Goal: Transaction & Acquisition: Purchase product/service

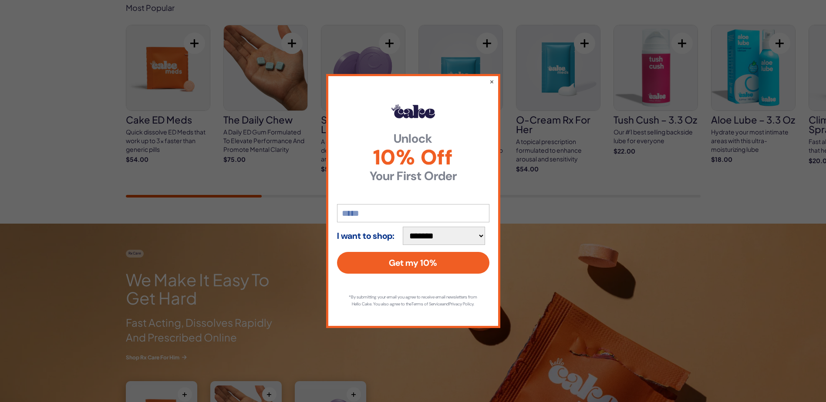
scroll to position [523, 0]
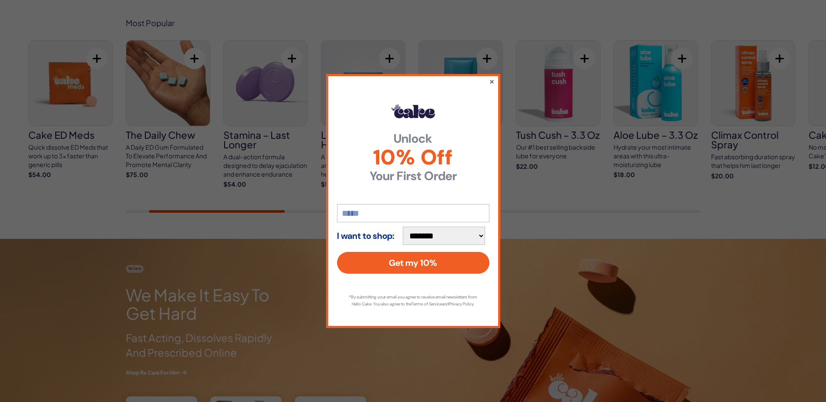
click at [492, 78] on button "×" at bounding box center [492, 81] width 6 height 10
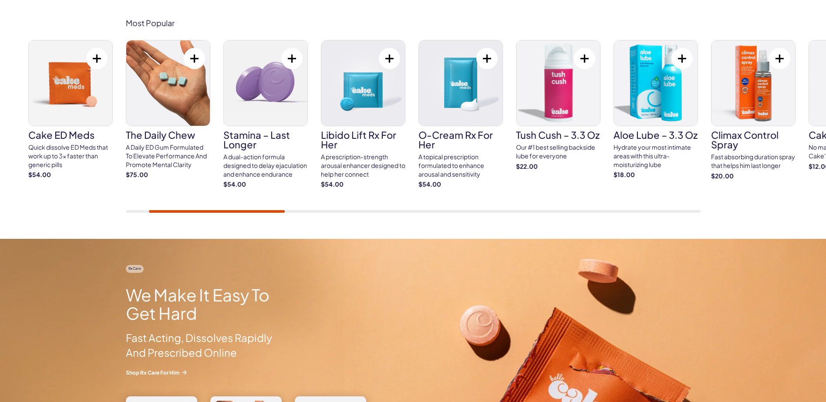
scroll to position [479, 0]
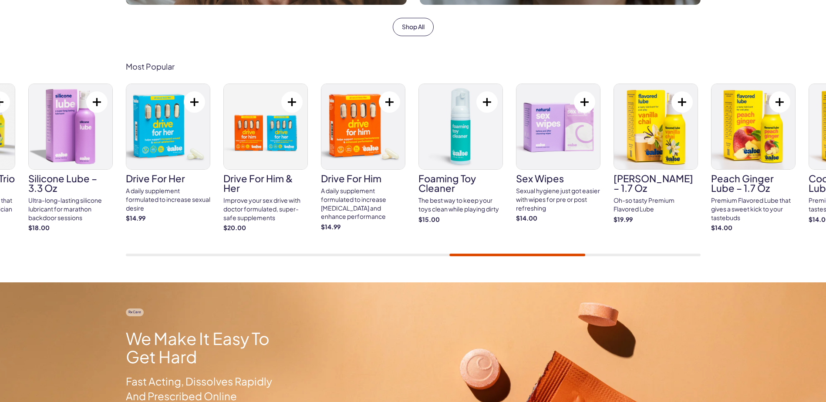
drag, startPoint x: 572, startPoint y: 257, endPoint x: 656, endPoint y: 268, distance: 84.7
click at [656, 268] on div "Most Popular Cake ED Meds Quick dissolve ED Meds that work up to 3x faster than…" at bounding box center [413, 159] width 826 height 247
click at [664, 254] on div at bounding box center [413, 255] width 575 height 3
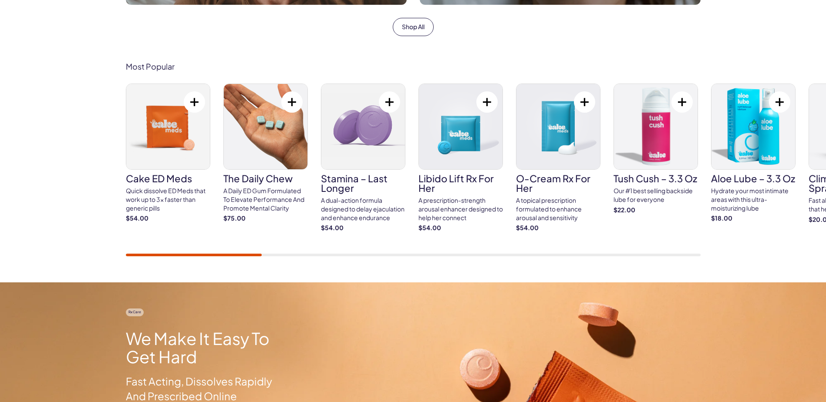
click at [209, 237] on div "Cake ED Meds Quick dissolve ED Meds that work up to 3x faster than generic pill…" at bounding box center [413, 170] width 575 height 173
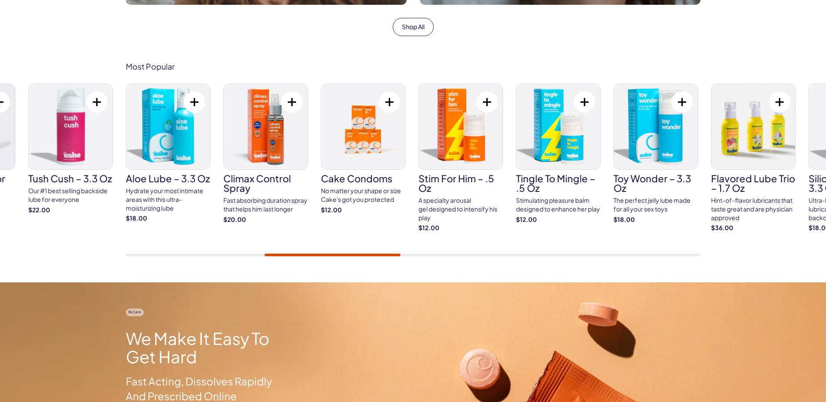
click at [367, 271] on div "Most Popular Cake ED Meds Quick dissolve ED Meds that work up to 3x faster than…" at bounding box center [413, 159] width 826 height 247
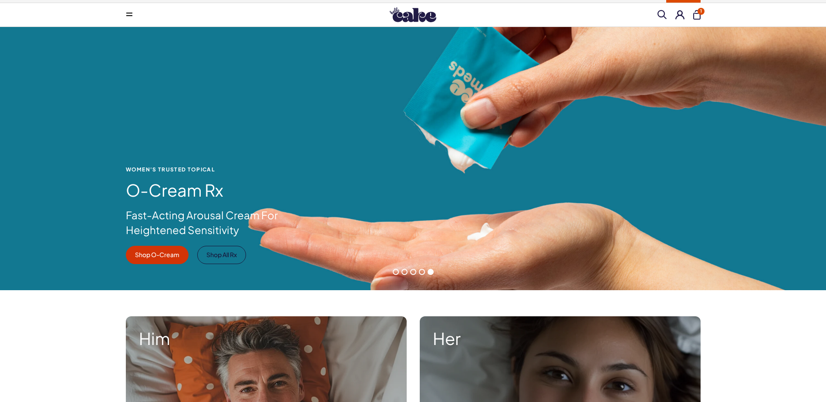
scroll to position [0, 0]
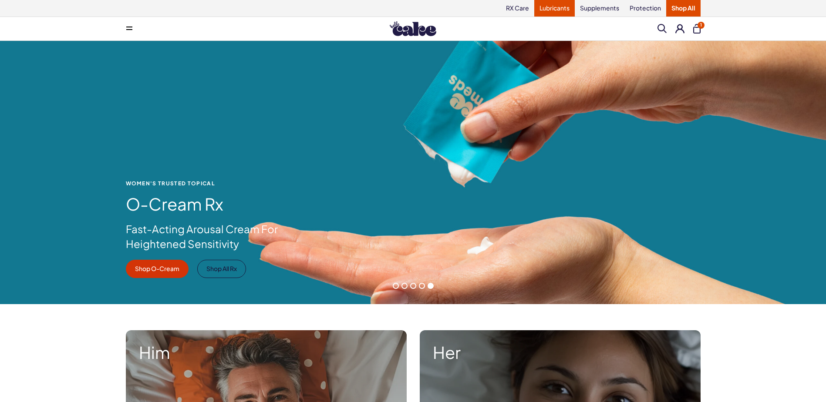
click at [561, 10] on link "Lubricants" at bounding box center [554, 8] width 40 height 17
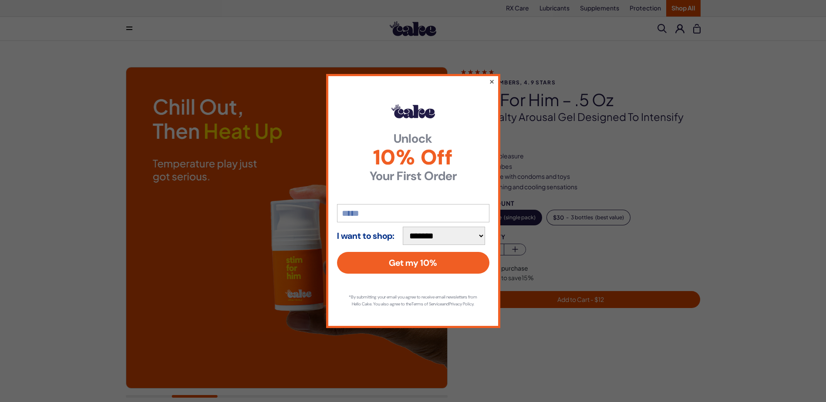
click at [492, 79] on button "×" at bounding box center [492, 81] width 6 height 10
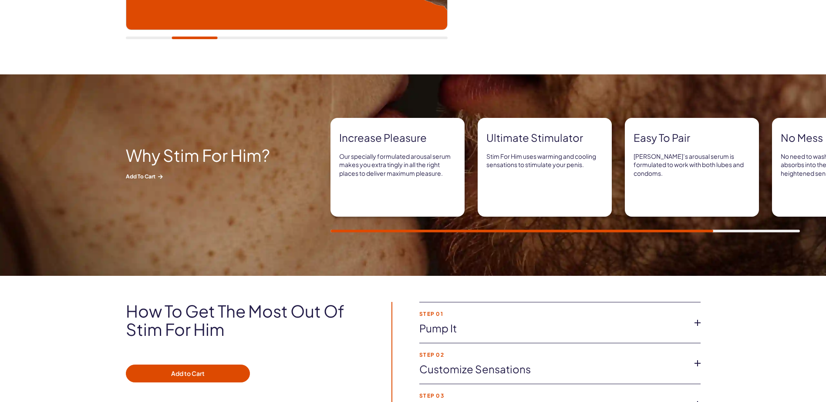
scroll to position [435, 0]
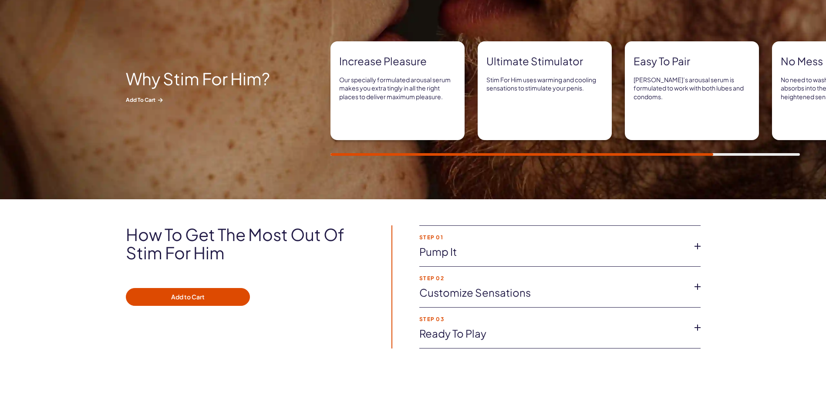
click at [422, 158] on div "Why Stim for Him? Add to Cart Increase pleasure Our specially formulated arousa…" at bounding box center [413, 99] width 826 height 202
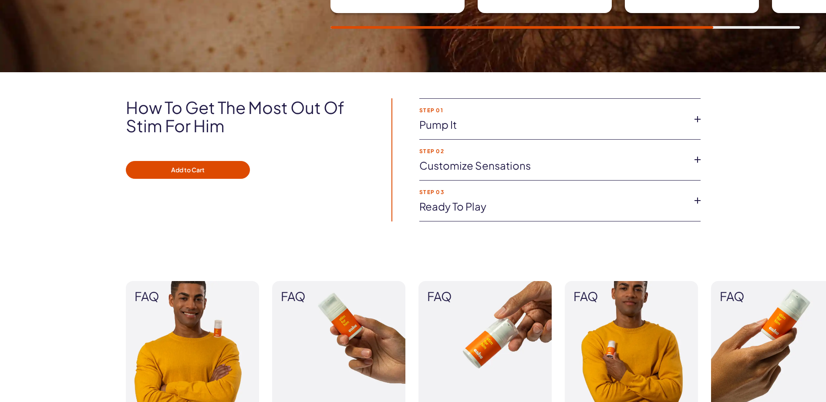
scroll to position [566, 0]
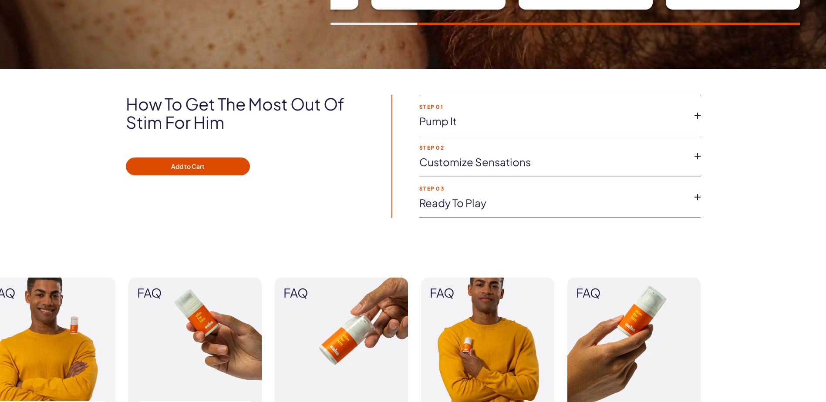
click at [696, 116] on icon at bounding box center [697, 115] width 13 height 13
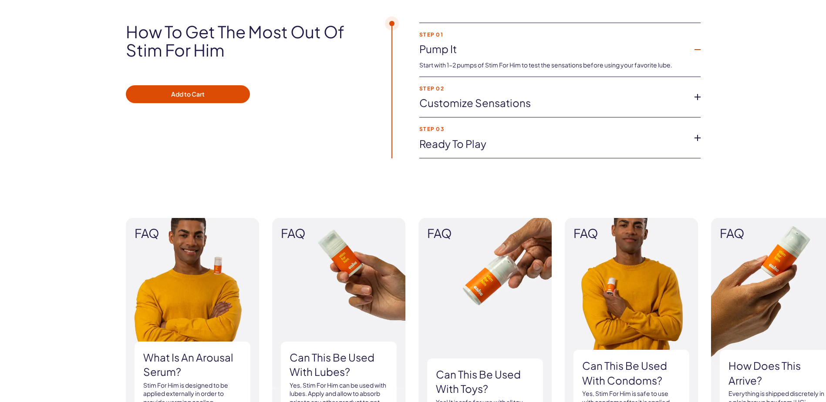
scroll to position [653, 0]
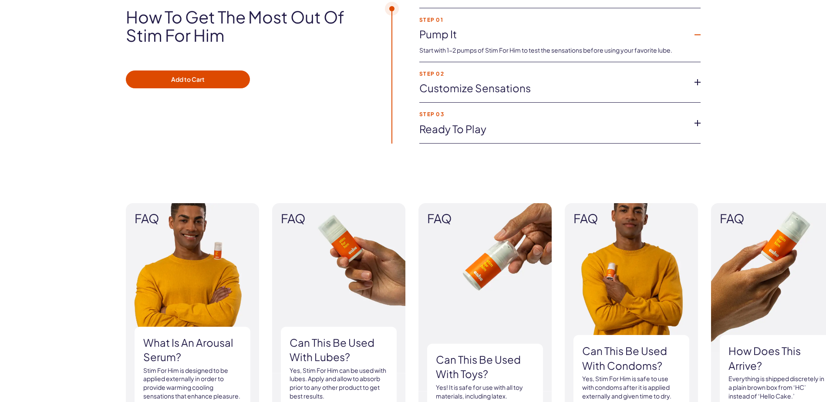
click at [698, 82] on icon at bounding box center [697, 82] width 13 height 13
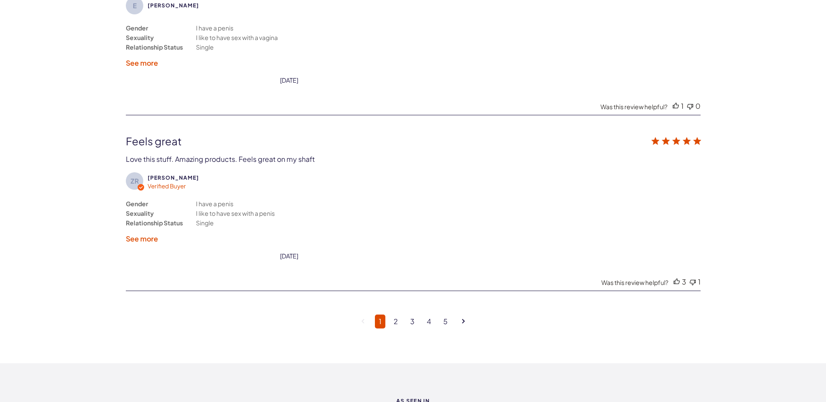
scroll to position [2264, 0]
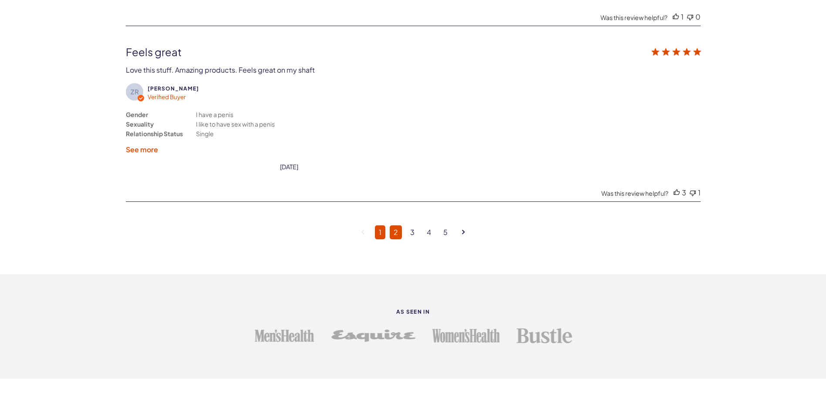
click at [396, 233] on link "2" at bounding box center [396, 233] width 12 height 14
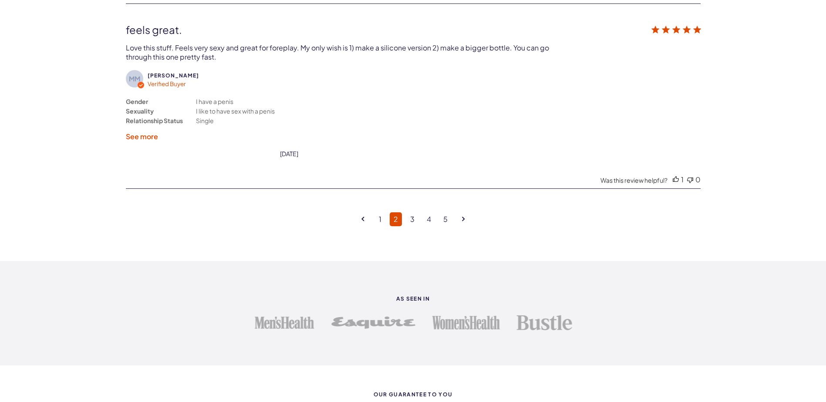
scroll to position [2321, 0]
click at [410, 213] on link "3" at bounding box center [412, 220] width 12 height 14
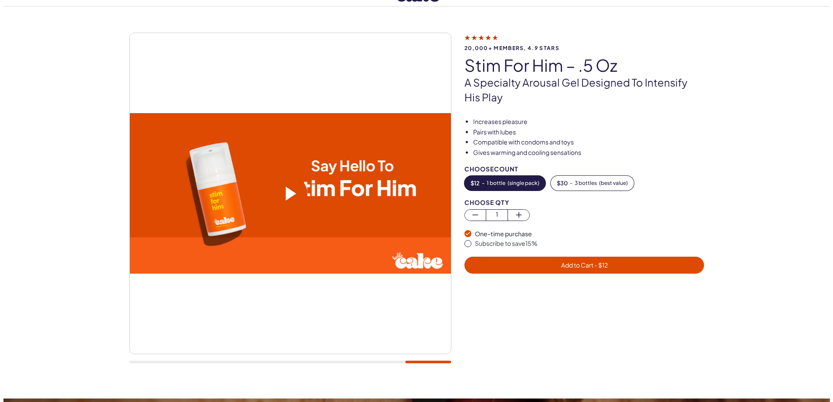
scroll to position [0, 0]
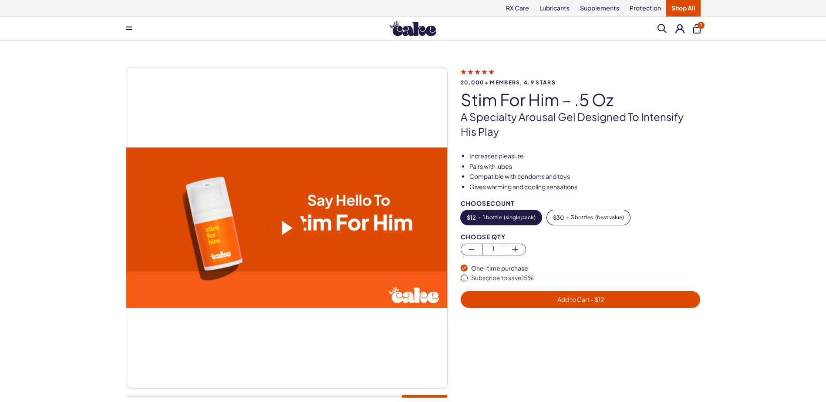
click at [575, 300] on span "Add to Cart - $ 12" at bounding box center [580, 300] width 47 height 8
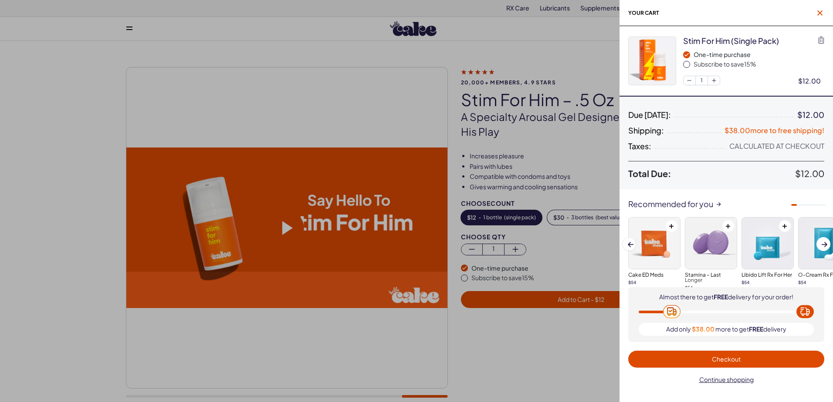
click at [819, 11] on icon "button" at bounding box center [819, 12] width 5 height 5
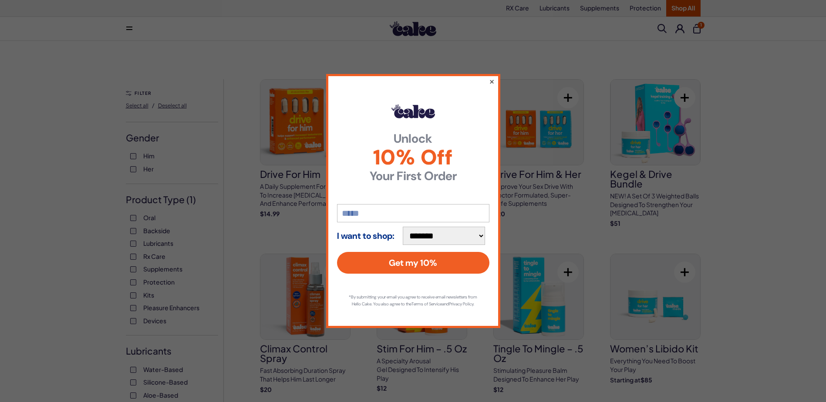
click at [490, 80] on button "×" at bounding box center [492, 81] width 6 height 10
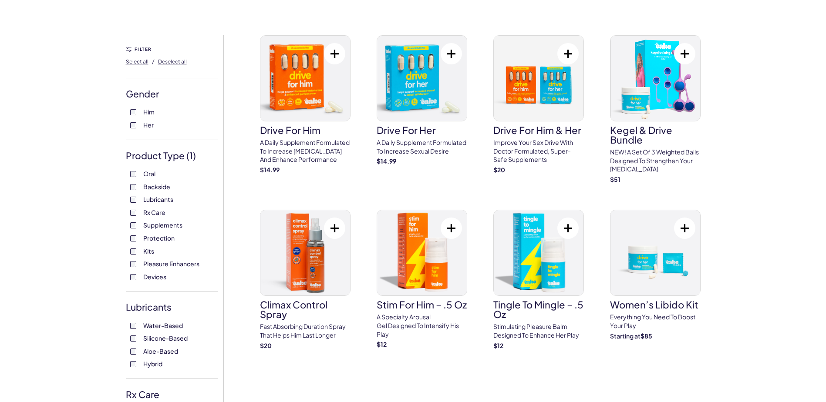
scroll to position [44, 0]
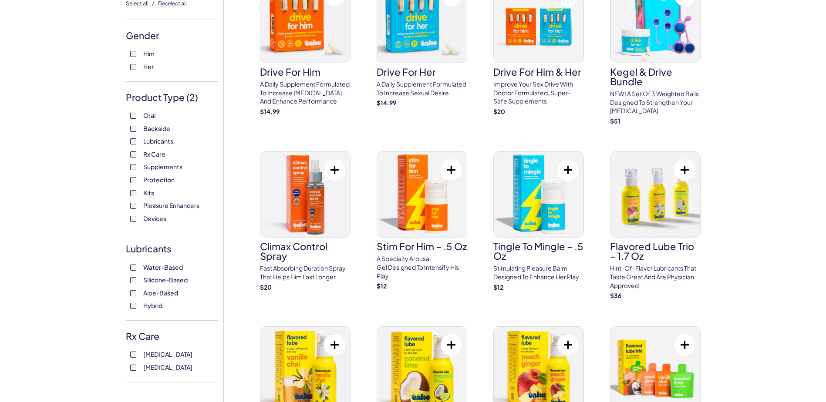
scroll to position [87, 0]
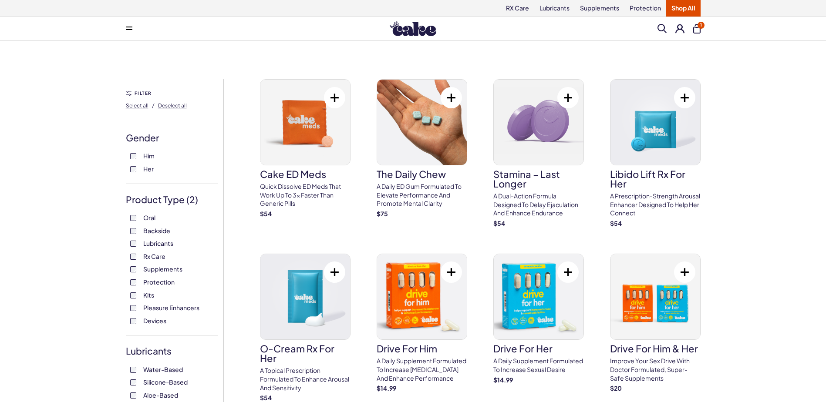
scroll to position [44, 0]
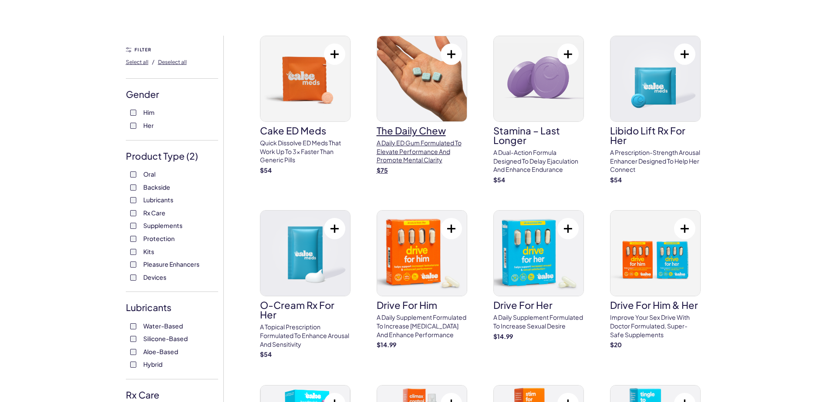
click at [418, 151] on p "A Daily ED Gum Formulated To Elevate Performance And Promote Mental Clarity" at bounding box center [422, 152] width 91 height 26
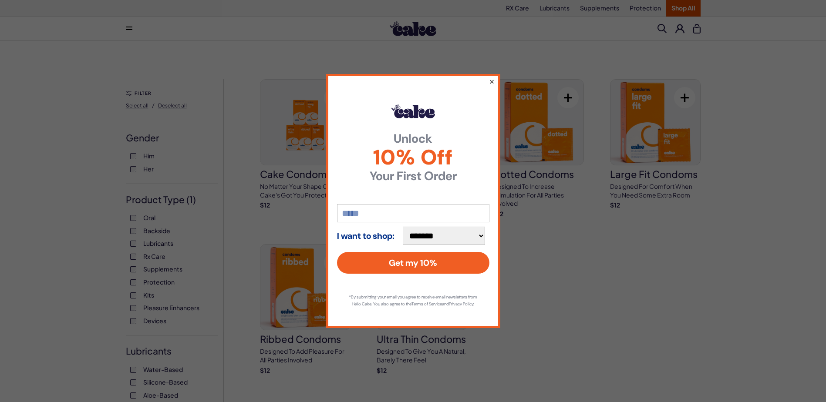
click at [492, 78] on button "×" at bounding box center [492, 81] width 6 height 10
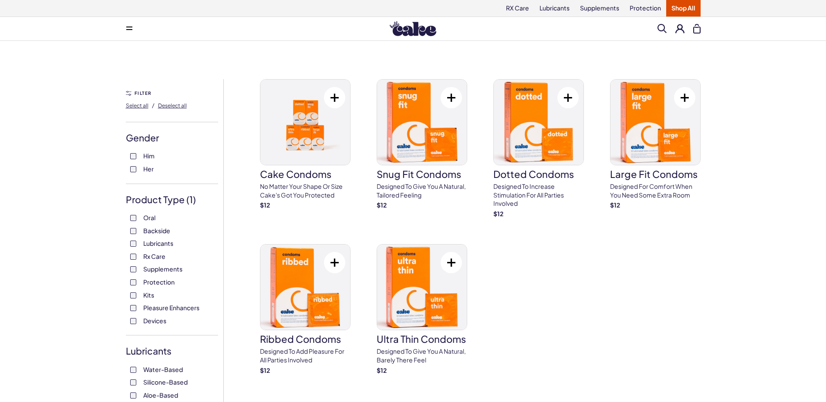
scroll to position [44, 0]
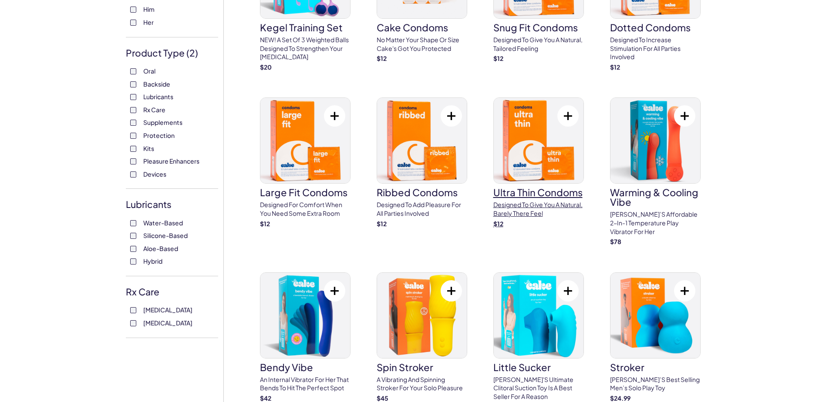
scroll to position [87, 0]
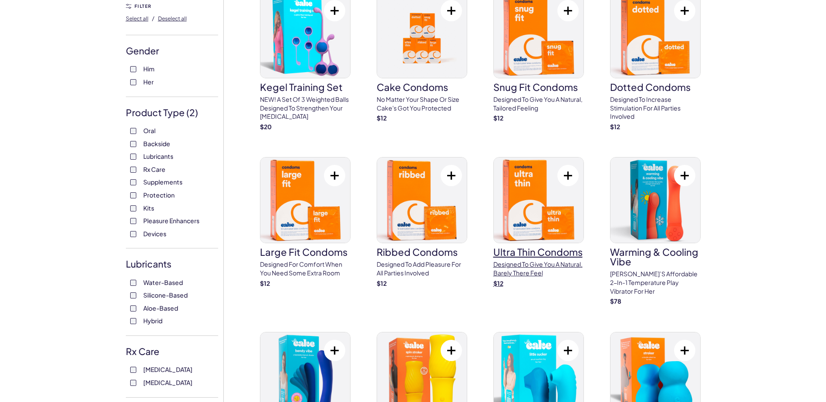
click at [517, 251] on h3 "Ultra Thin Condoms" at bounding box center [538, 252] width 91 height 10
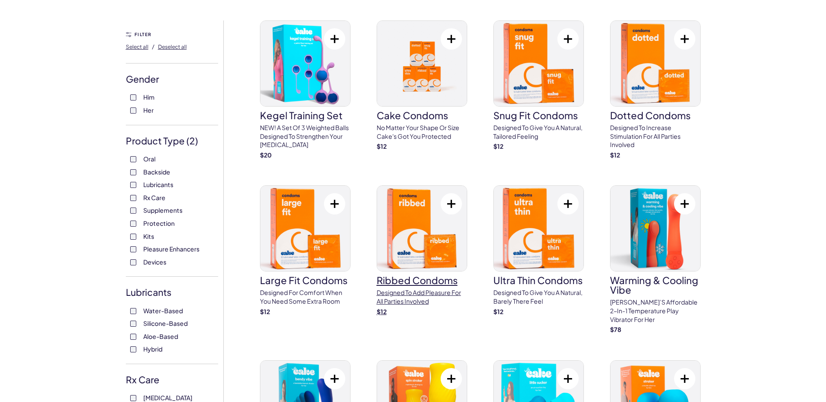
scroll to position [44, 0]
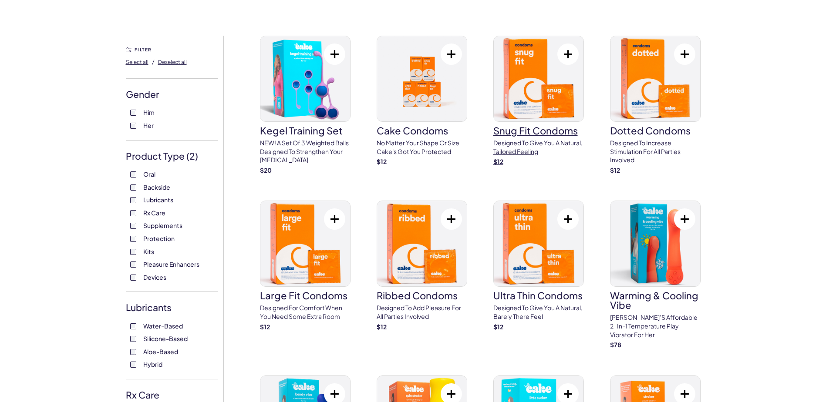
click at [530, 132] on h3 "Snug Fit Condoms" at bounding box center [538, 131] width 91 height 10
click at [428, 144] on p "No matter your shape or size Cake's got you protected" at bounding box center [422, 147] width 91 height 17
click at [320, 262] on img at bounding box center [305, 243] width 90 height 85
click at [540, 257] on img at bounding box center [539, 243] width 90 height 85
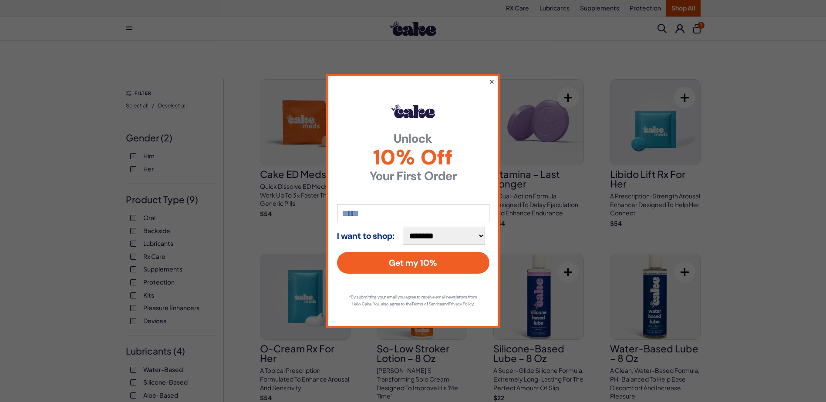
click at [492, 76] on button "×" at bounding box center [492, 81] width 6 height 10
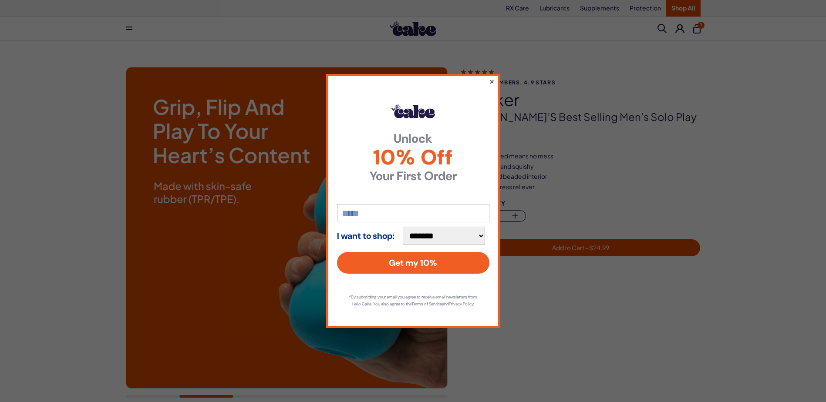
click at [491, 79] on button "×" at bounding box center [492, 81] width 6 height 10
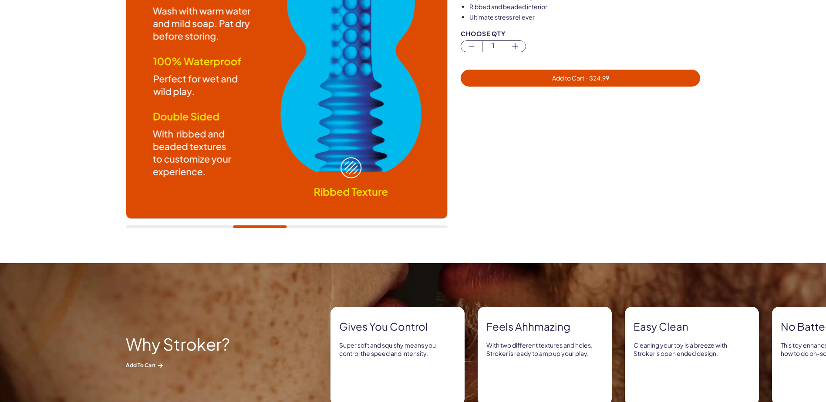
scroll to position [174, 0]
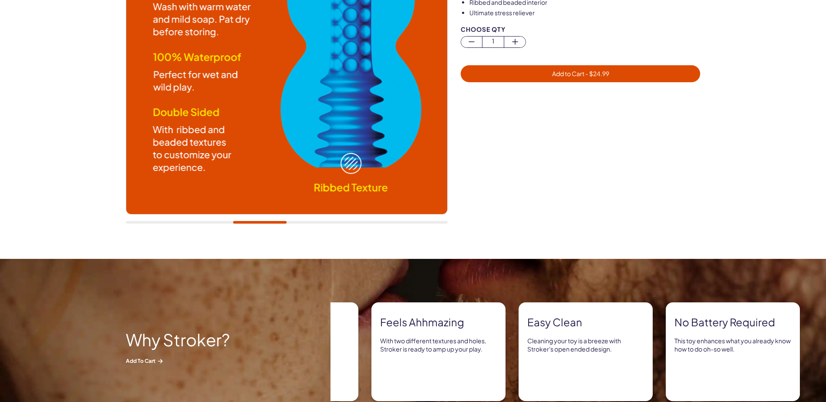
click at [314, 221] on div at bounding box center [287, 63] width 322 height 340
drag, startPoint x: 279, startPoint y: 226, endPoint x: 325, endPoint y: 226, distance: 45.7
click at [325, 226] on div at bounding box center [287, 63] width 322 height 340
drag, startPoint x: 281, startPoint y: 221, endPoint x: 320, endPoint y: 219, distance: 38.8
click at [308, 220] on div at bounding box center [287, 63] width 322 height 340
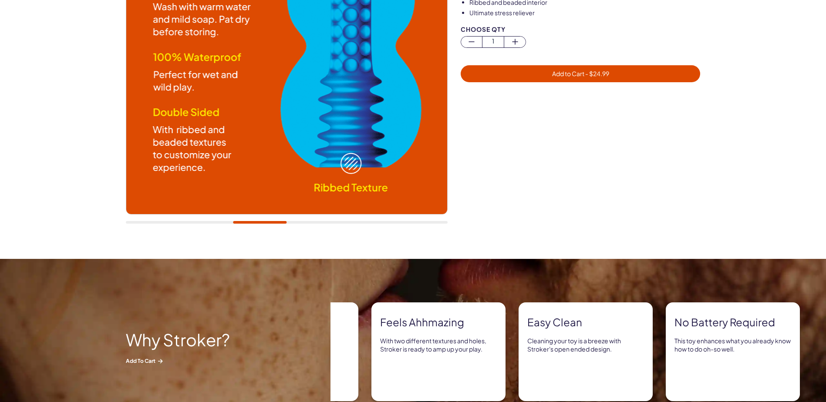
click at [329, 219] on div at bounding box center [287, 63] width 322 height 340
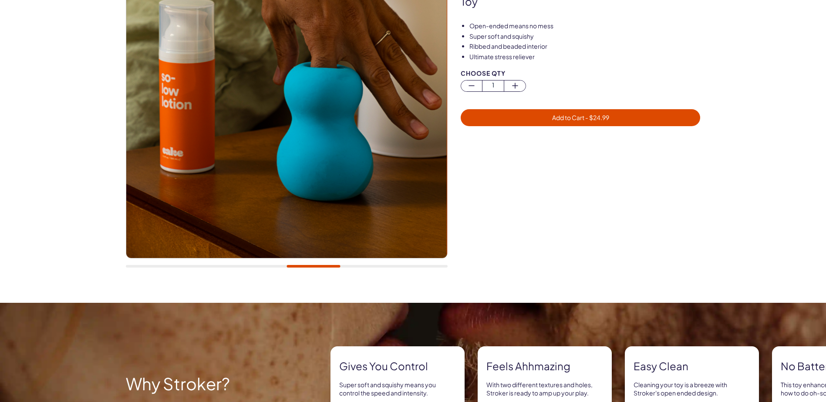
scroll to position [131, 0]
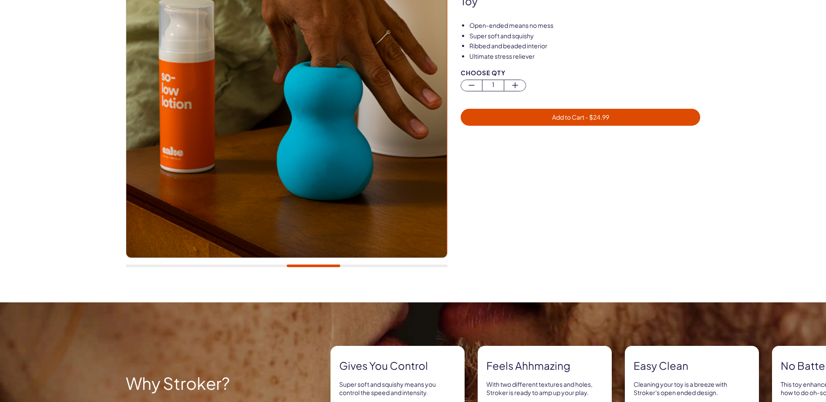
click at [375, 266] on div at bounding box center [287, 266] width 322 height 3
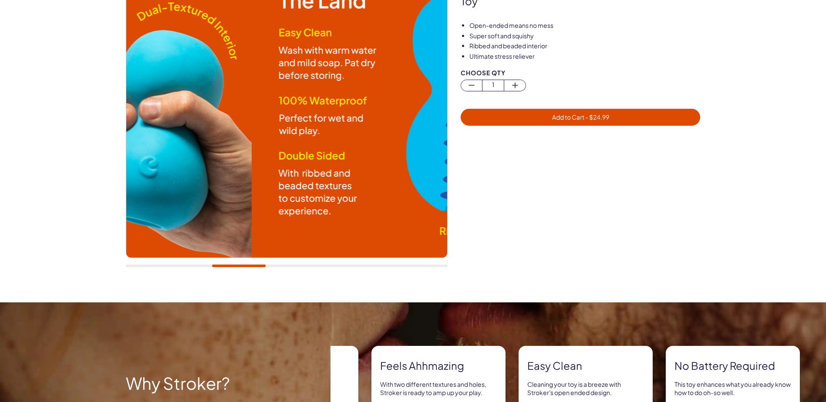
click at [239, 268] on div at bounding box center [287, 106] width 322 height 340
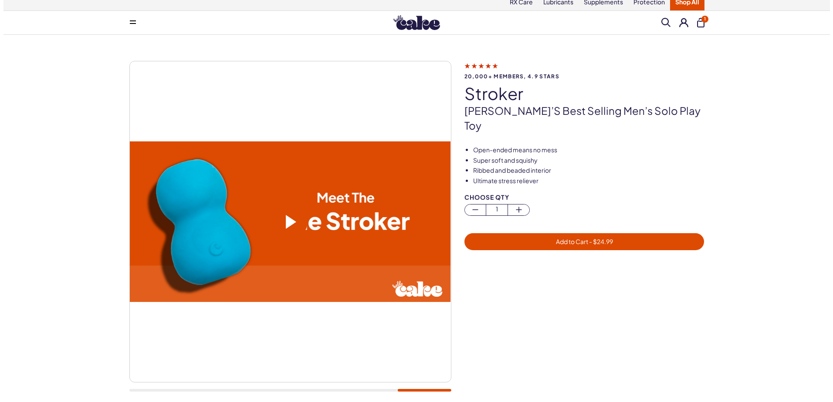
scroll to position [0, 0]
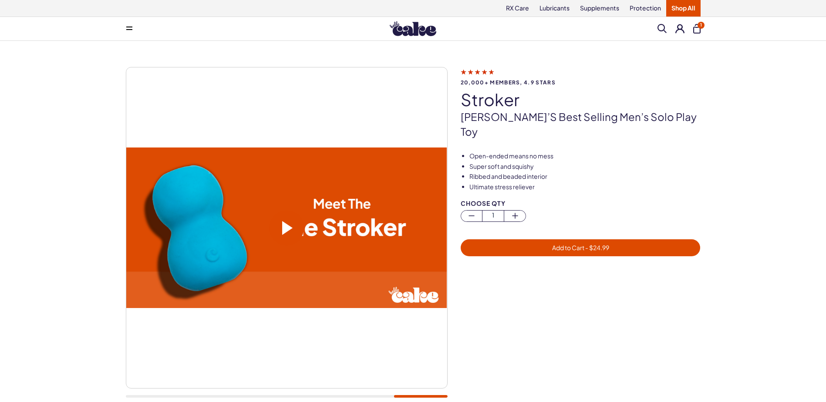
click at [593, 244] on span "- $ 24.99" at bounding box center [596, 248] width 25 height 8
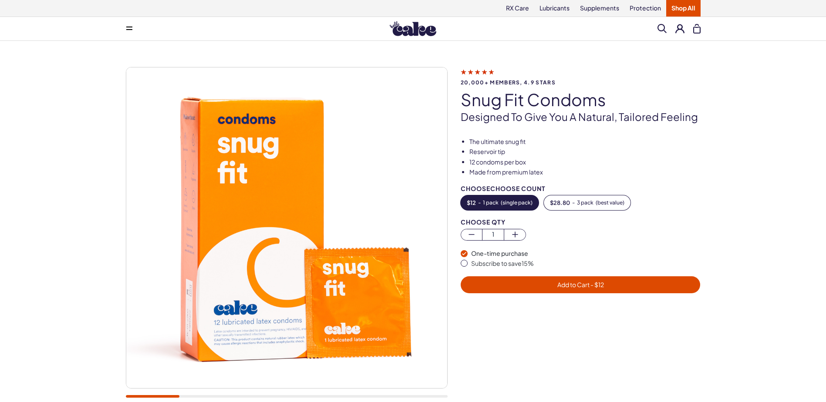
scroll to position [44, 0]
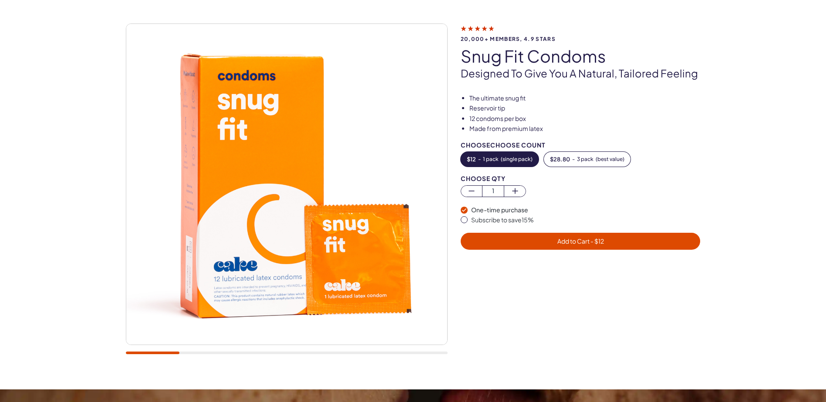
click at [234, 354] on div at bounding box center [287, 353] width 322 height 3
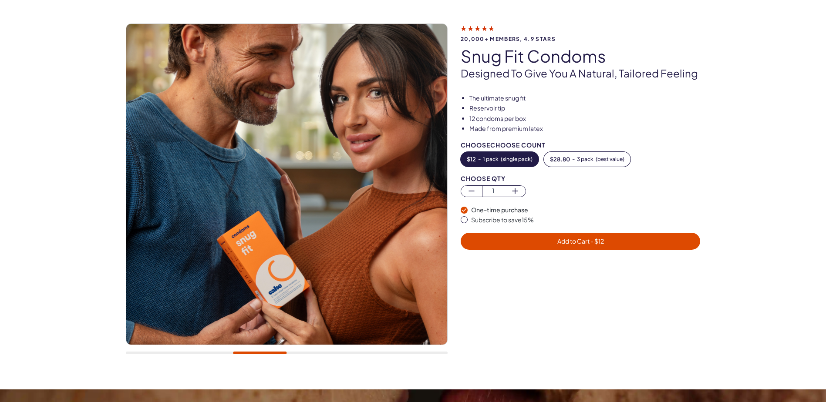
click at [197, 349] on div at bounding box center [287, 194] width 322 height 340
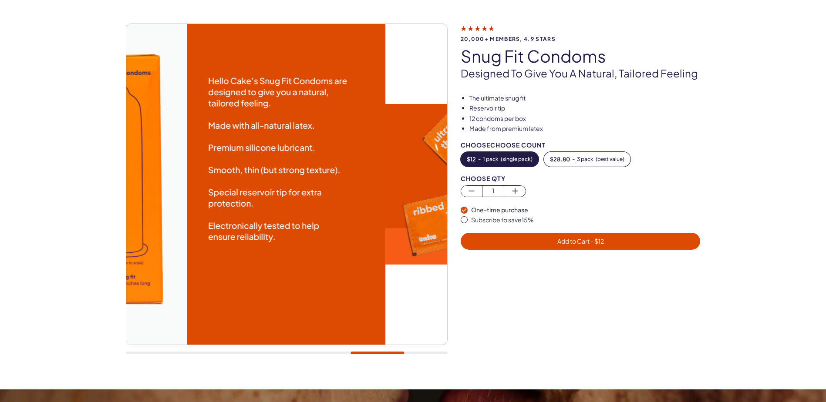
click at [374, 371] on div "20,000+ members, 4.9 stars Snug Fit Condoms Designed to give you a natural, tai…" at bounding box center [413, 193] width 826 height 392
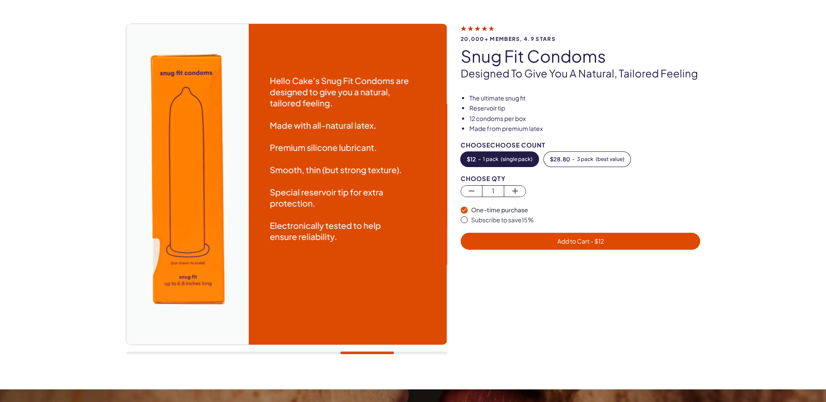
scroll to position [0, 0]
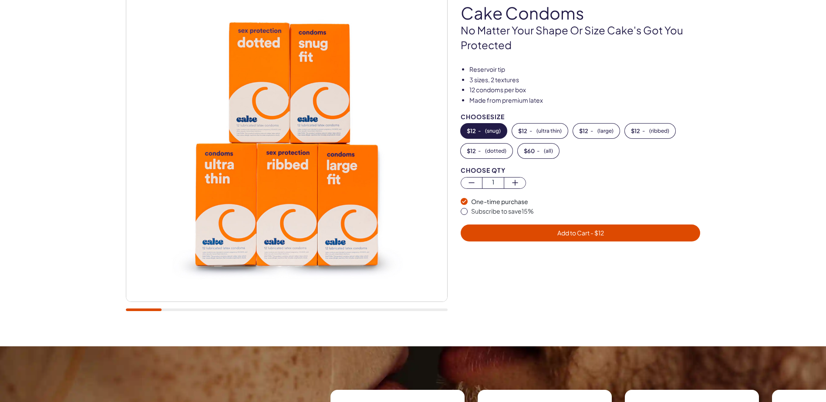
scroll to position [87, 0]
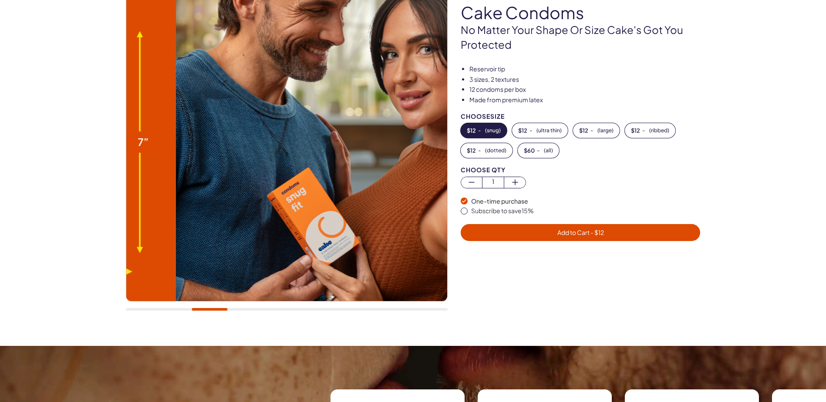
click at [209, 310] on div at bounding box center [287, 309] width 322 height 3
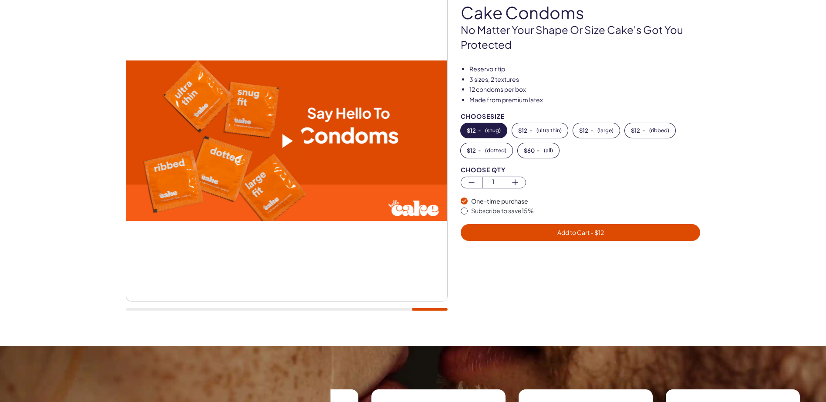
click at [452, 345] on div "20,000+ members, 4.9 stars Cake Condoms No matter your shape or size Cake's got…" at bounding box center [413, 150] width 826 height 392
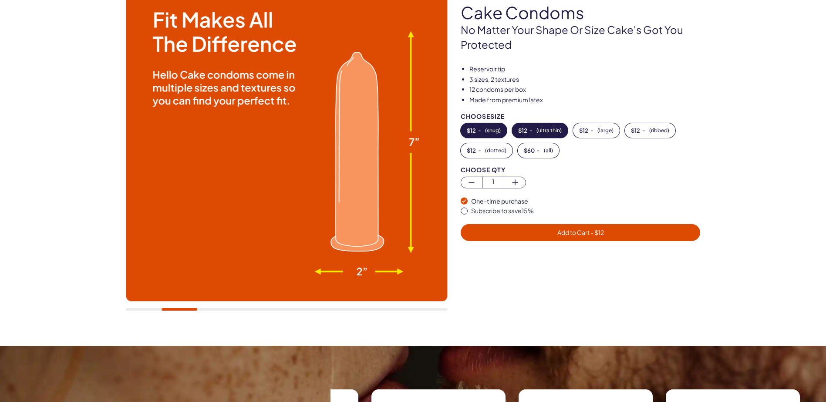
click at [543, 129] on span "( ultra thin )" at bounding box center [548, 131] width 25 height 6
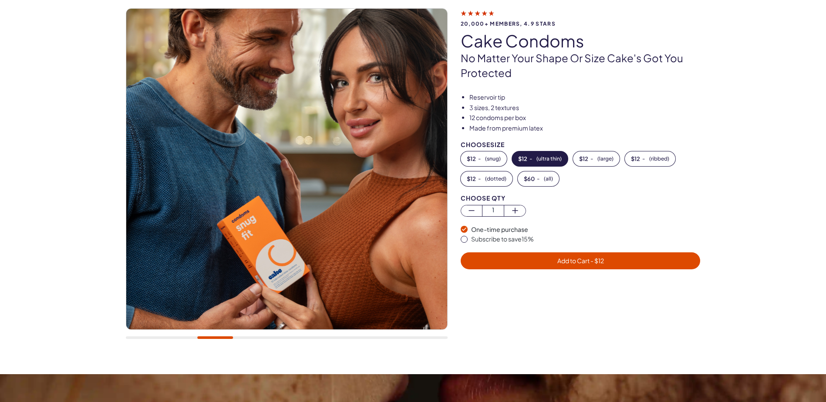
scroll to position [44, 0]
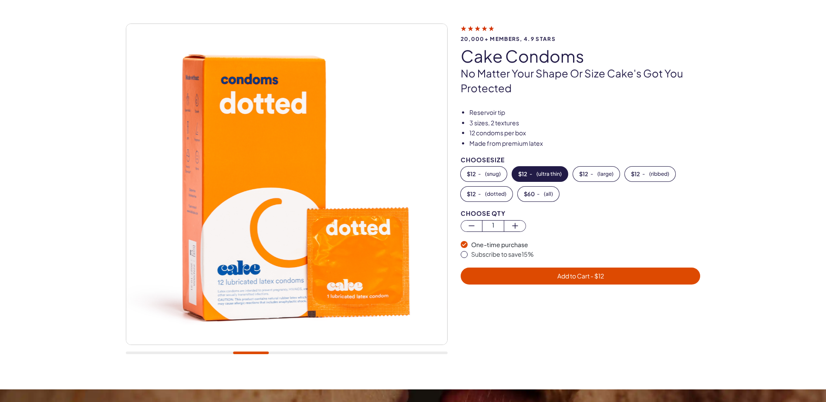
click at [385, 353] on div at bounding box center [287, 353] width 322 height 3
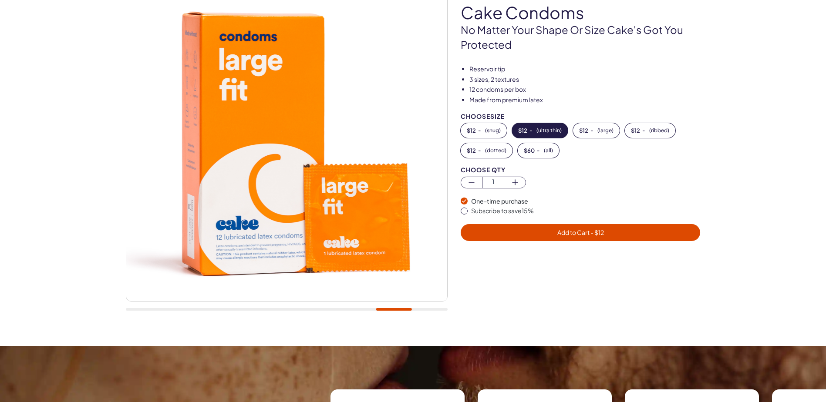
scroll to position [131, 0]
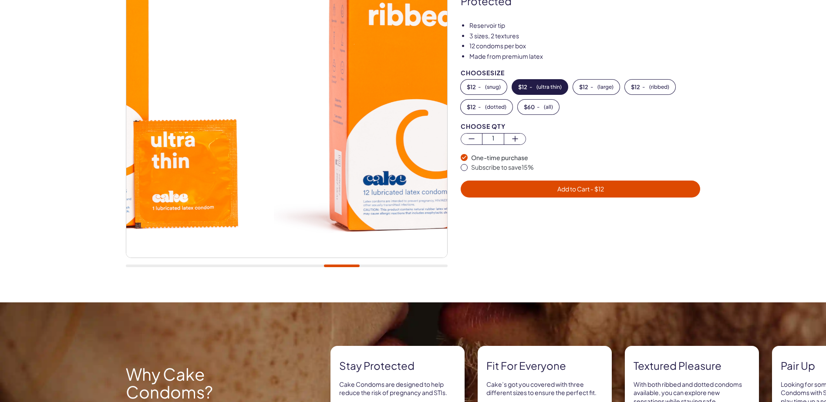
click at [332, 269] on div at bounding box center [287, 106] width 322 height 340
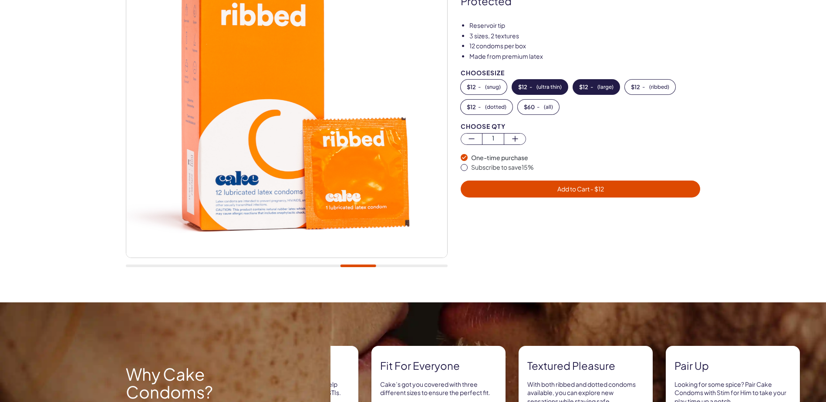
click at [591, 86] on button "$ 12 - ( large )" at bounding box center [596, 87] width 47 height 15
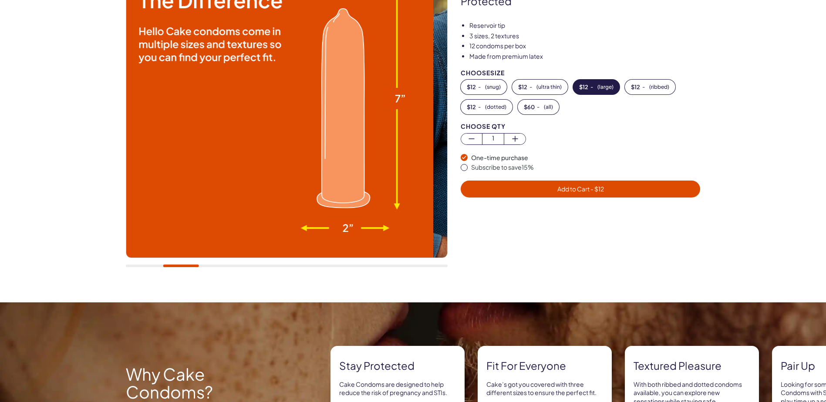
click at [182, 253] on div at bounding box center [287, 106] width 322 height 340
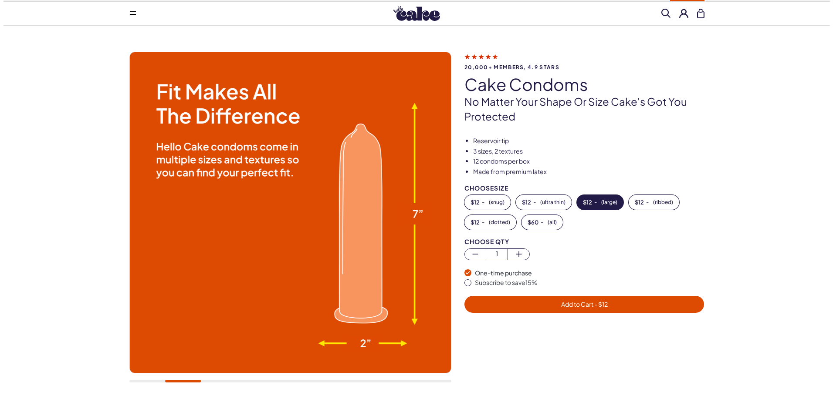
scroll to position [0, 0]
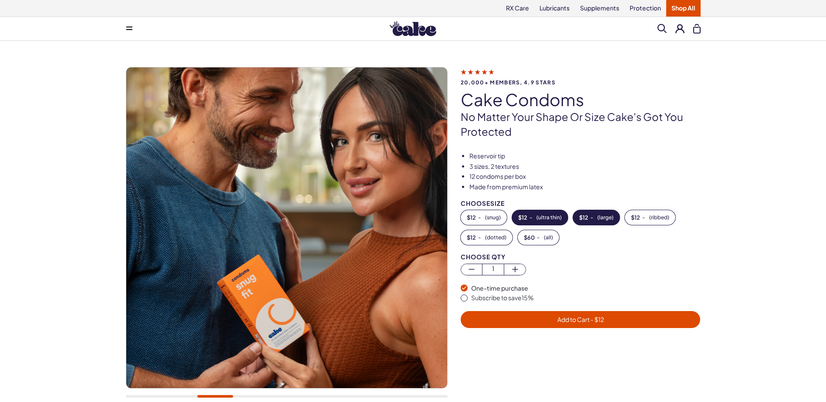
click at [551, 214] on button "$ 12 - ( ultra thin )" at bounding box center [540, 217] width 56 height 15
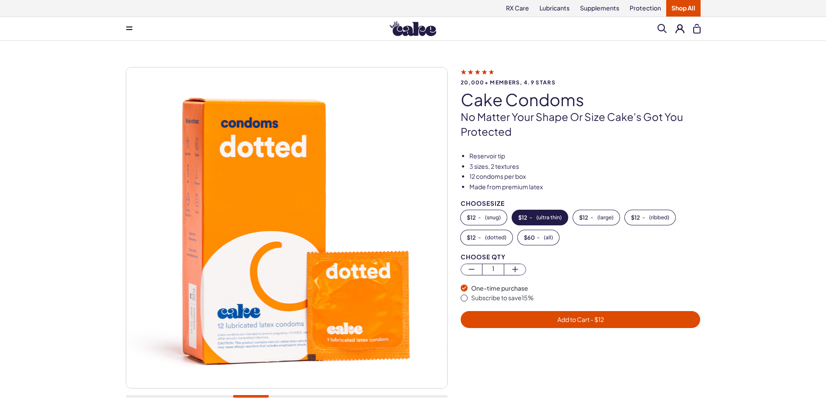
click at [576, 317] on span "Add to Cart - $ 12" at bounding box center [580, 320] width 47 height 8
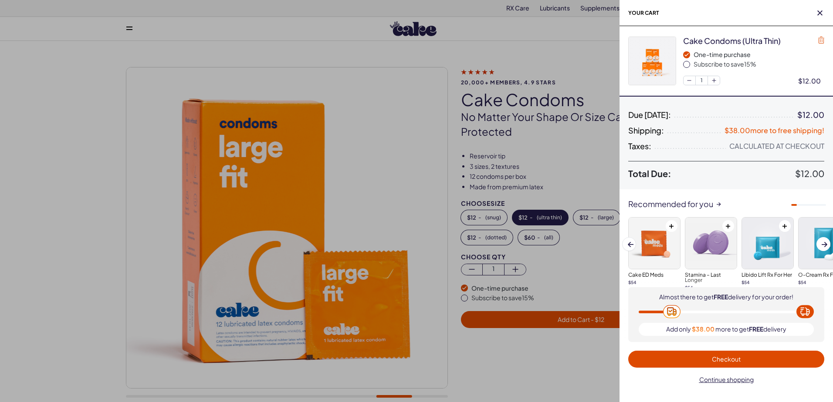
click at [820, 41] on icon "button" at bounding box center [821, 40] width 6 height 7
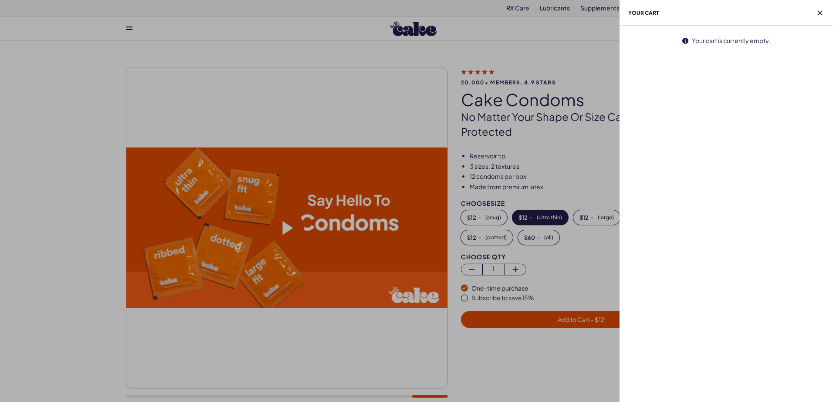
click at [388, 168] on div at bounding box center [416, 201] width 833 height 402
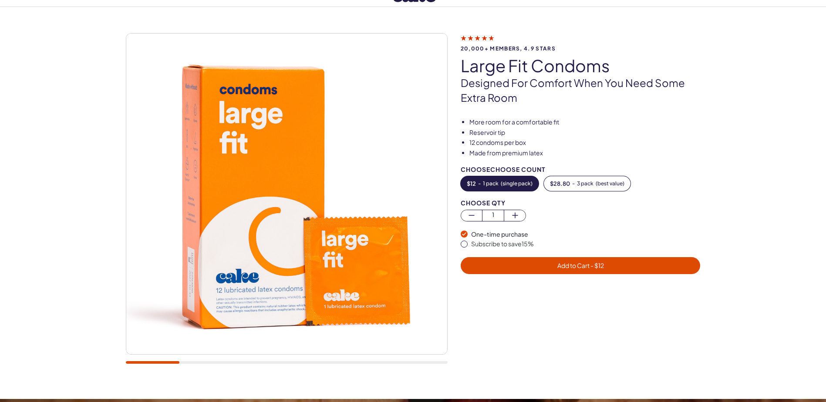
scroll to position [44, 0]
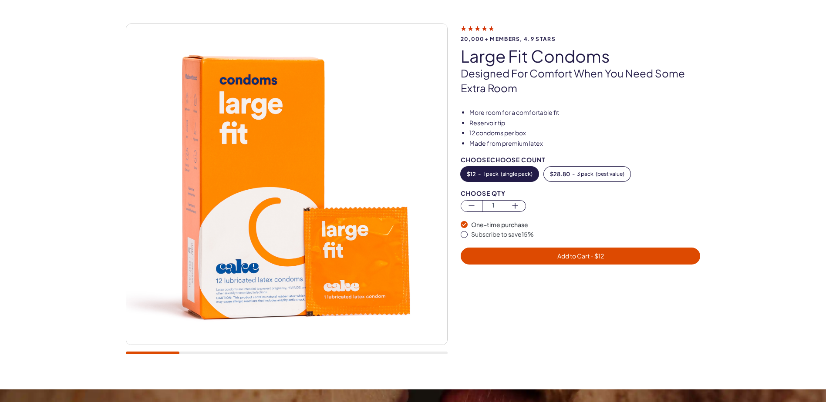
click at [196, 354] on div at bounding box center [287, 353] width 322 height 3
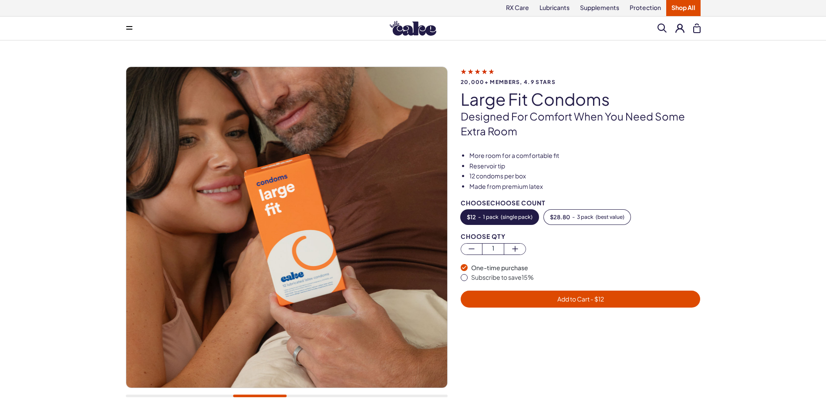
scroll to position [0, 0]
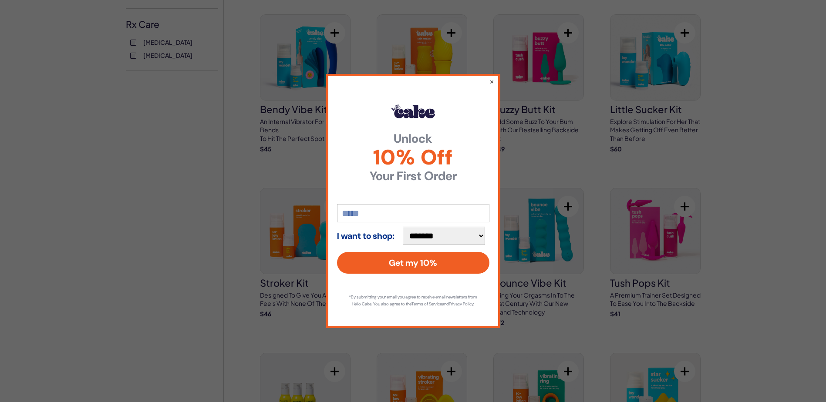
scroll to position [435, 0]
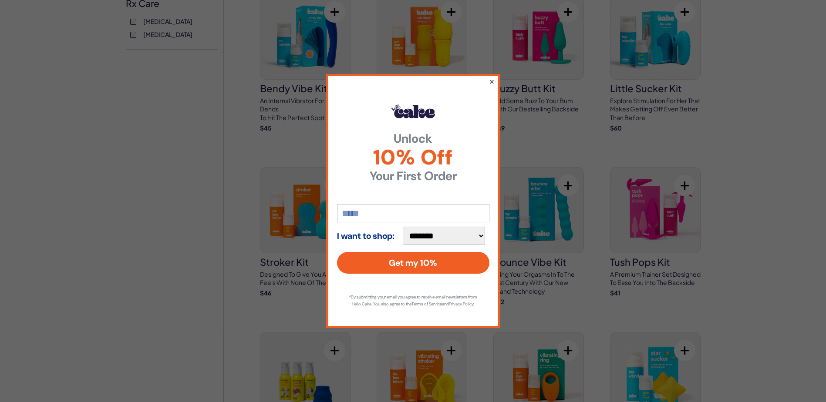
click at [492, 78] on button "×" at bounding box center [492, 81] width 6 height 10
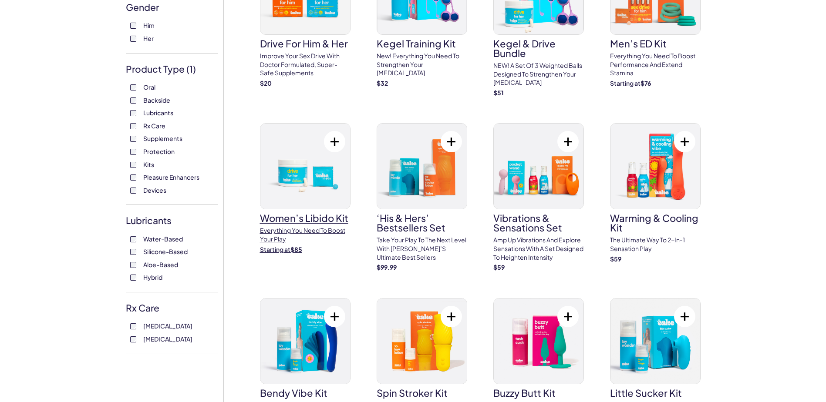
scroll to position [44, 0]
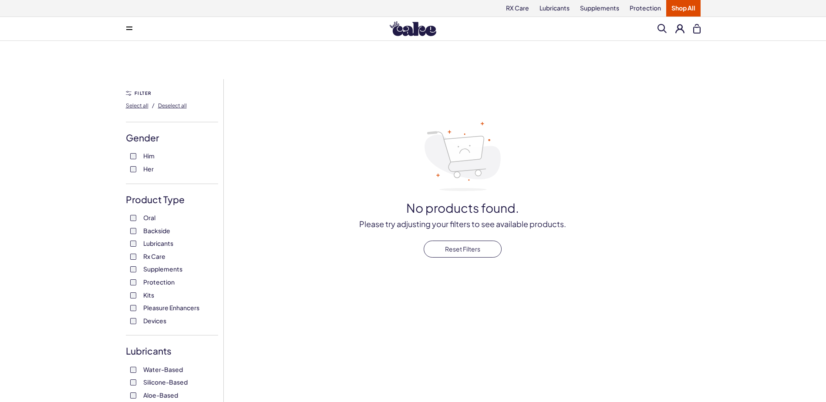
click at [133, 313] on div "Oral Backside Lubricants Rx Care Supplements Protection Kits Pleasure Enhancers…" at bounding box center [172, 269] width 92 height 111
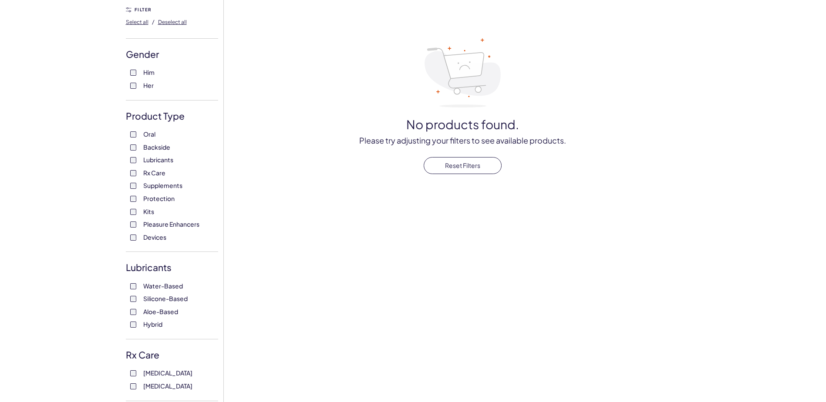
scroll to position [87, 0]
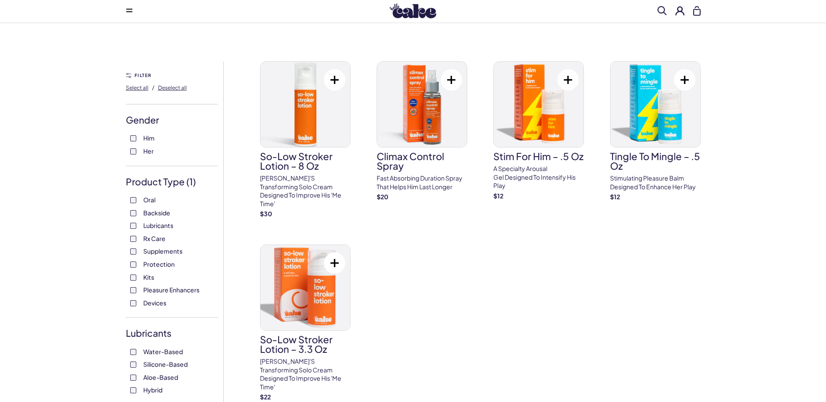
scroll to position [131, 0]
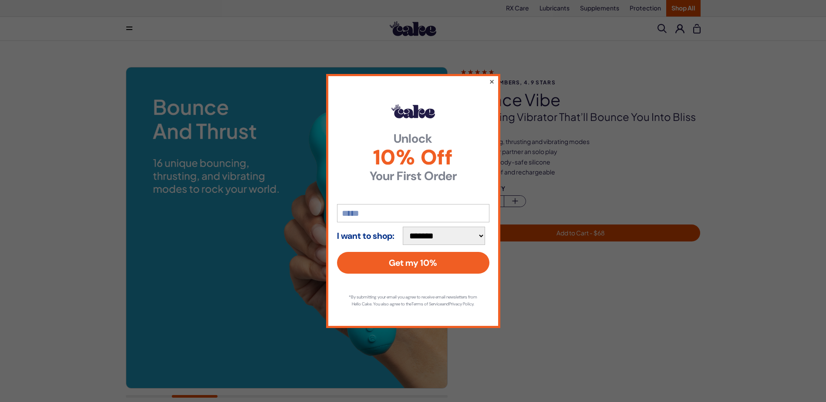
click at [490, 78] on button "×" at bounding box center [492, 81] width 6 height 10
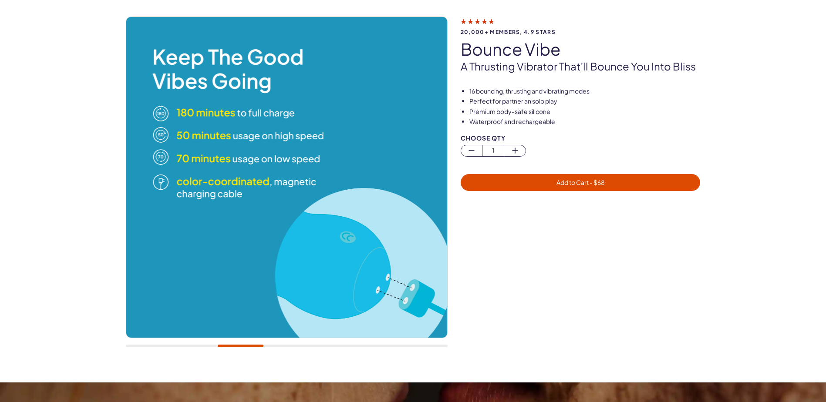
scroll to position [87, 0]
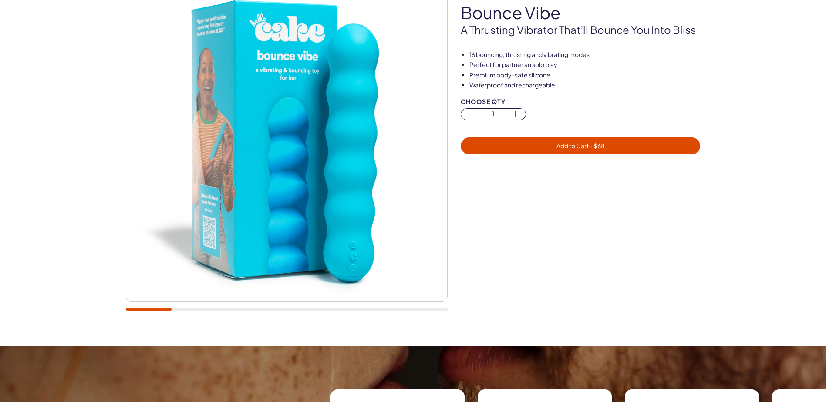
click at [148, 270] on div at bounding box center [287, 150] width 322 height 340
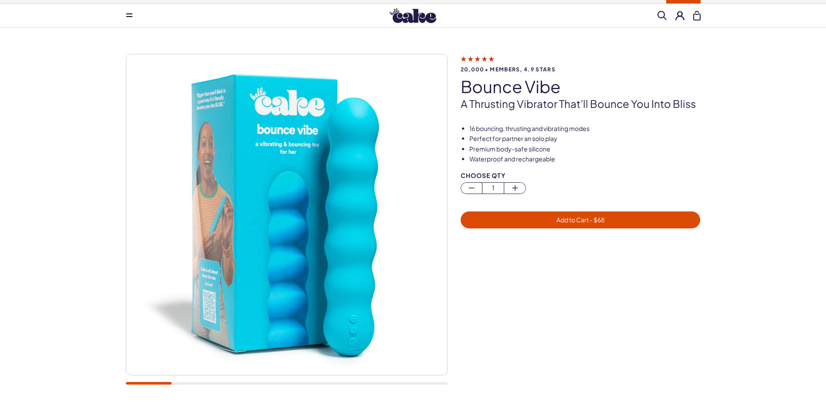
scroll to position [0, 0]
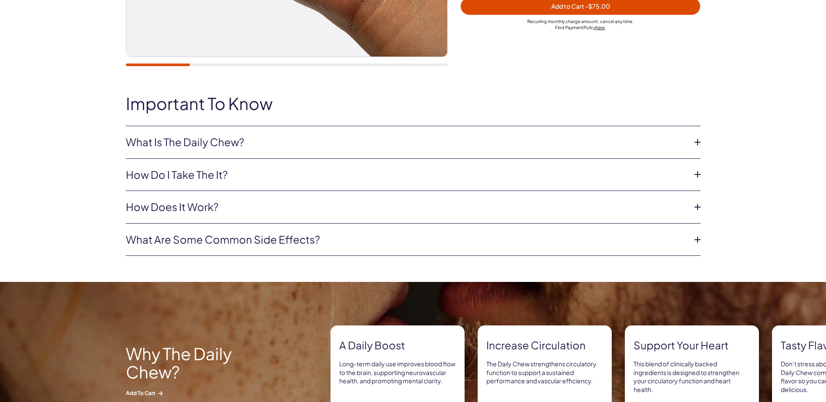
scroll to position [348, 0]
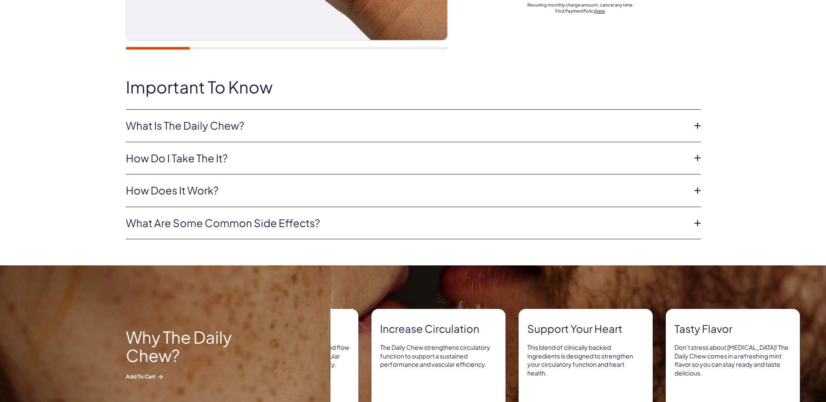
click at [535, 225] on link "What are some common side effects?" at bounding box center [406, 223] width 561 height 15
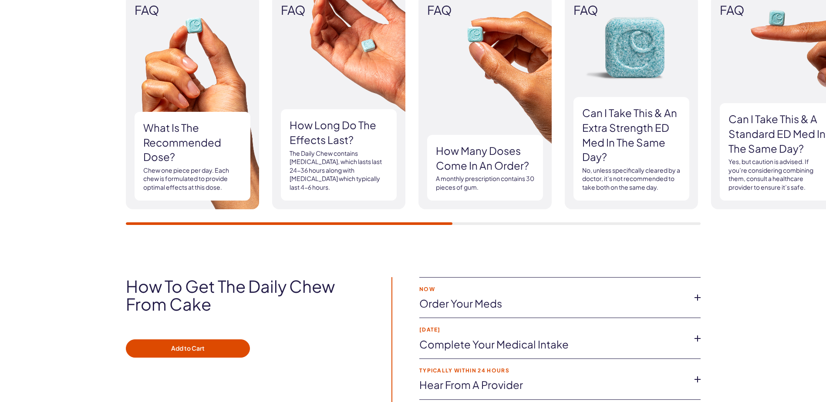
scroll to position [1132, 0]
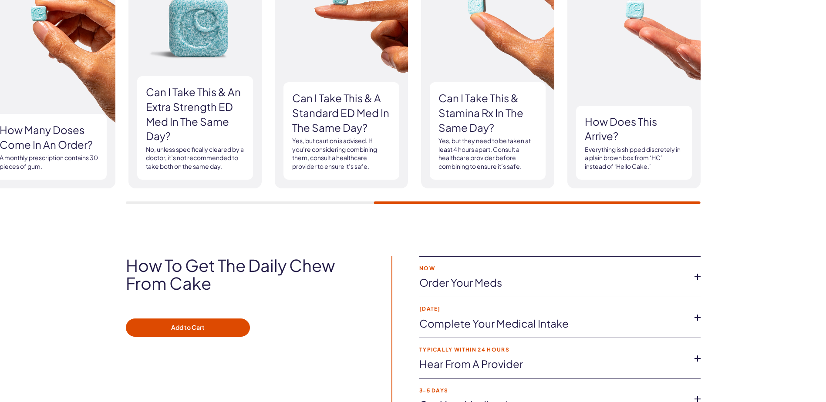
click at [594, 205] on div "FAQ What is the recommended dose? Chew one piece per day. Each chew is formulat…" at bounding box center [413, 89] width 826 height 283
click at [654, 215] on div "FAQ What is the recommended dose? Chew one piece per day. Each chew is formulat…" at bounding box center [413, 89] width 826 height 283
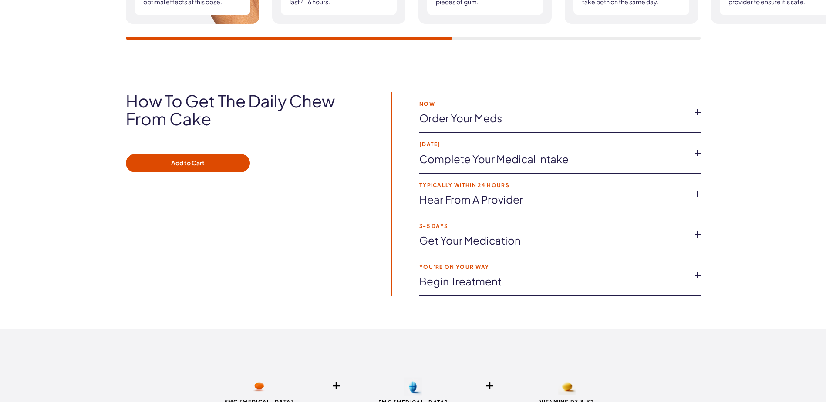
scroll to position [1350, 0]
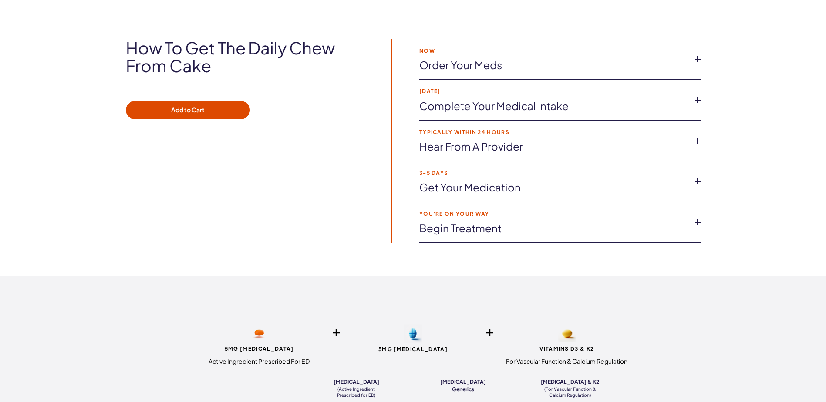
click at [695, 141] on icon at bounding box center [697, 141] width 13 height 13
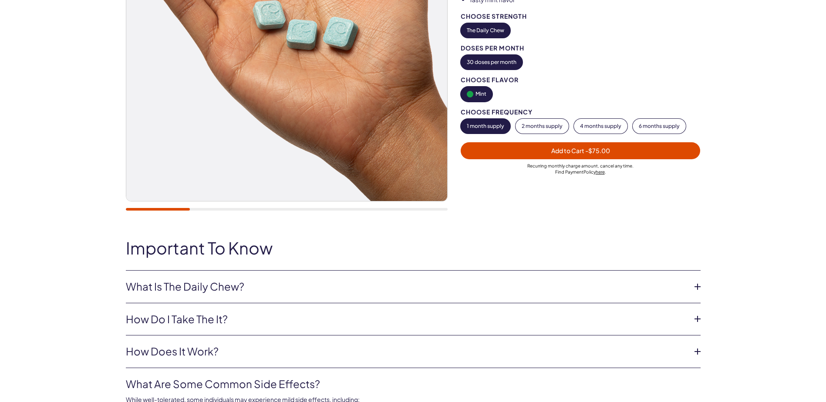
scroll to position [0, 0]
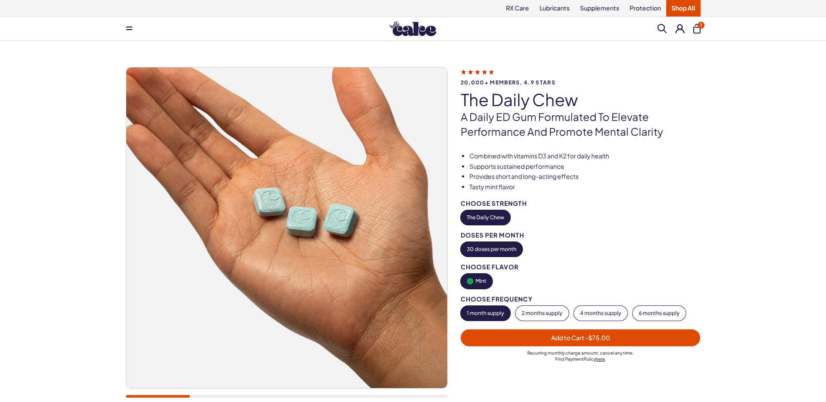
click at [484, 72] on icon at bounding box center [478, 71] width 34 height 9
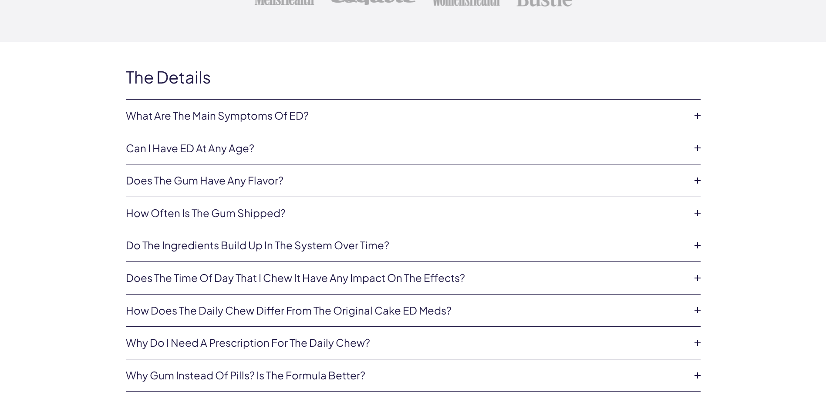
scroll to position [2090, 0]
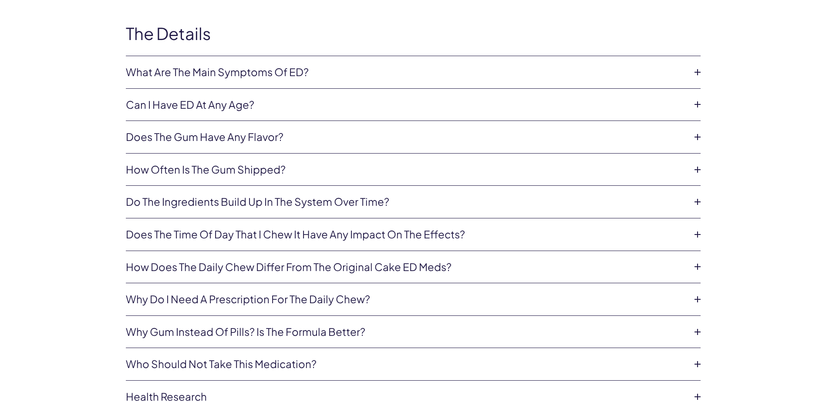
click at [520, 72] on link "What are the main symptoms of ED?" at bounding box center [406, 72] width 561 height 15
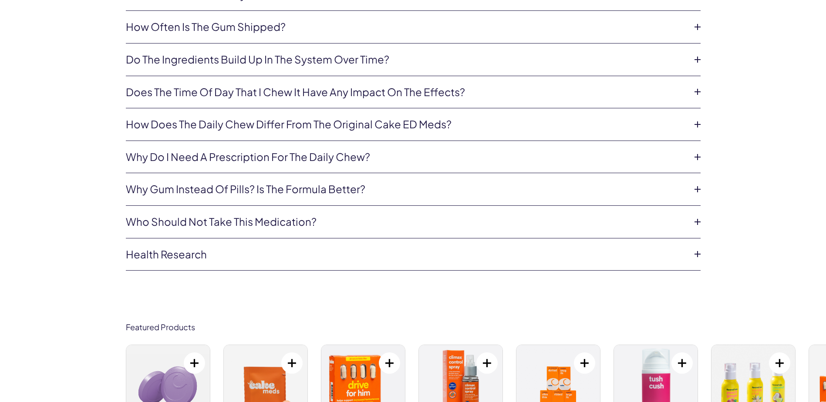
scroll to position [2264, 0]
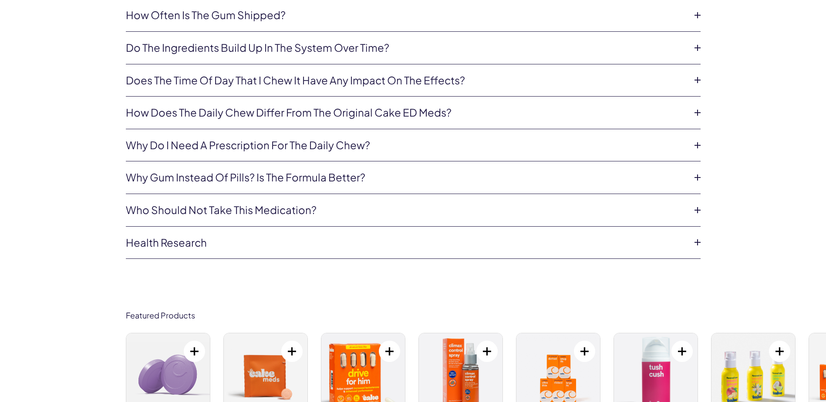
click at [542, 204] on link "Who should not take this medication?" at bounding box center [406, 210] width 561 height 15
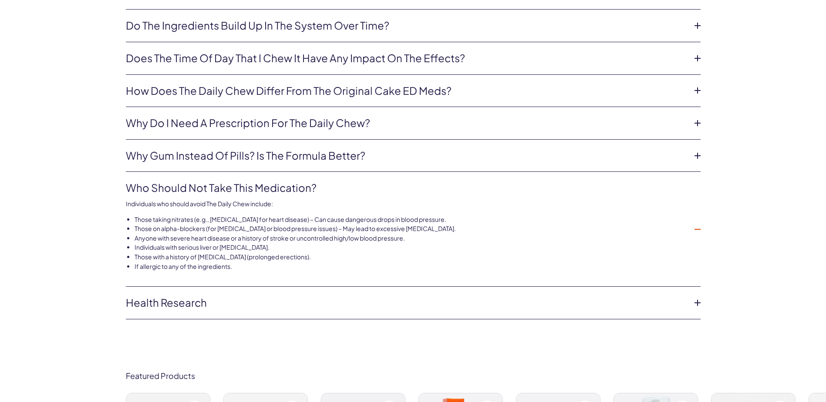
scroll to position [2245, 0]
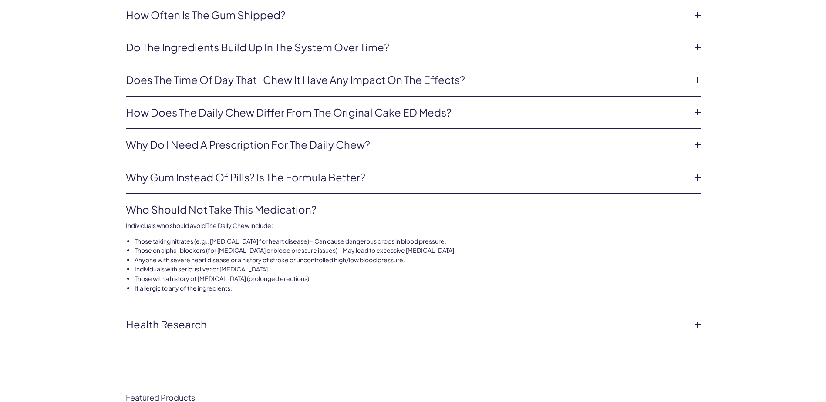
click at [427, 179] on link "Why gum instead of pills? Is the formula better?" at bounding box center [406, 177] width 561 height 15
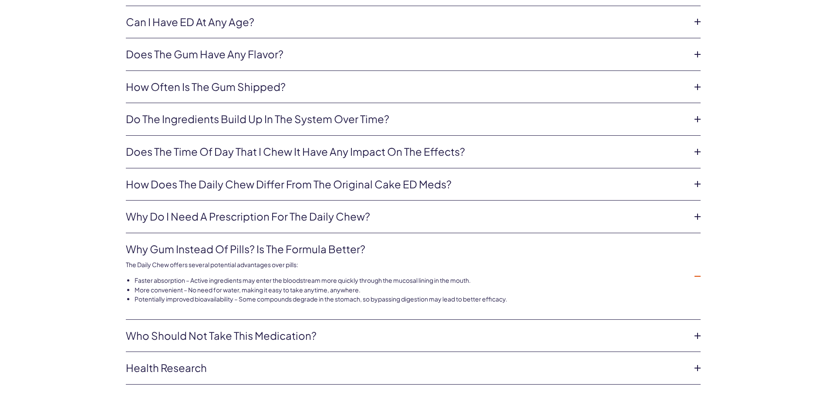
scroll to position [2158, 0]
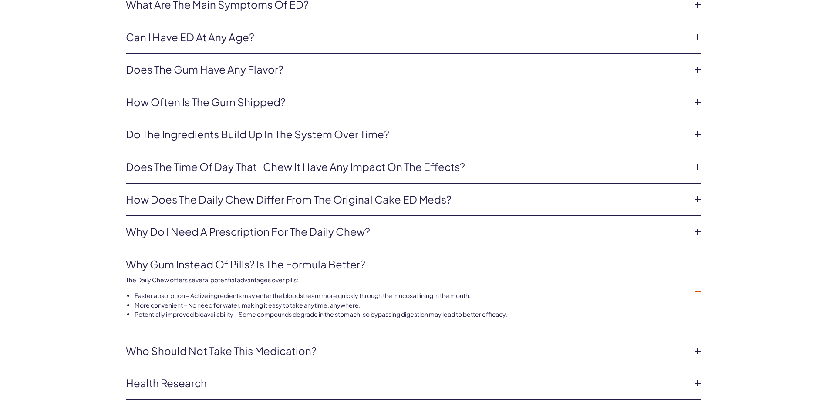
click at [434, 131] on link "Do the ingredients build up in the system over time?" at bounding box center [406, 134] width 561 height 15
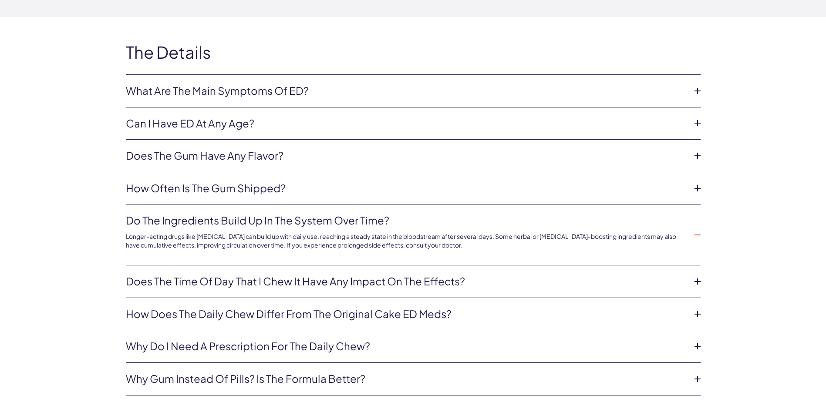
scroll to position [2071, 0]
click at [428, 120] on link "Can I have ED at any age?" at bounding box center [406, 124] width 561 height 15
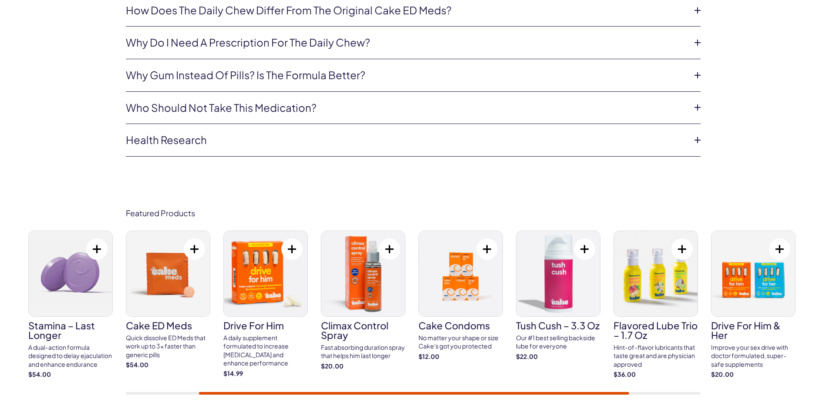
click at [428, 136] on link "Health Research" at bounding box center [406, 140] width 561 height 15
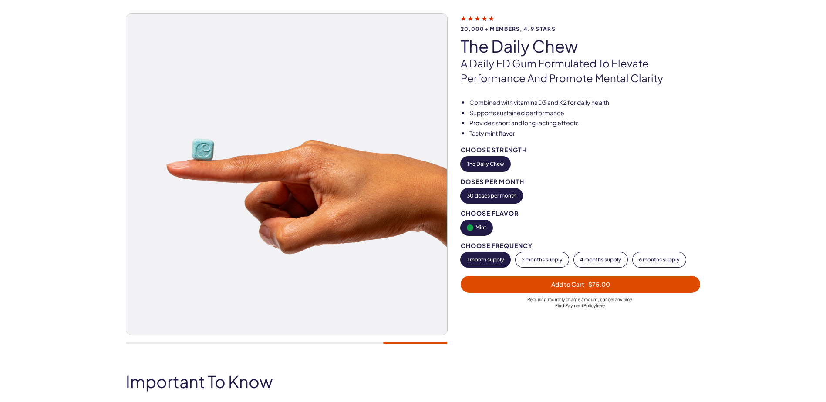
scroll to position [0, 0]
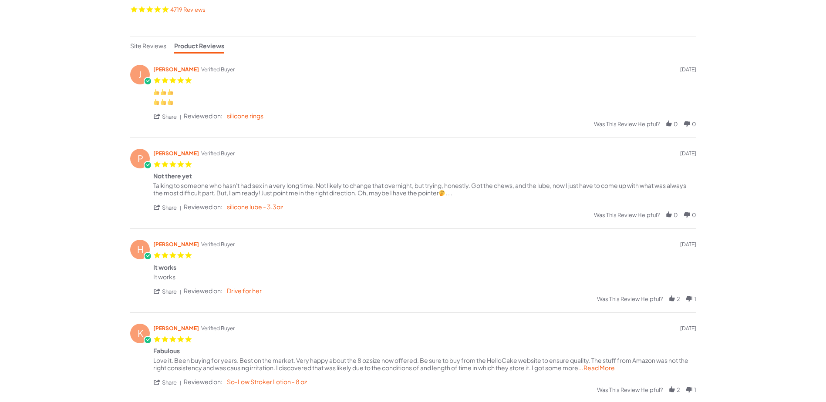
scroll to position [174, 0]
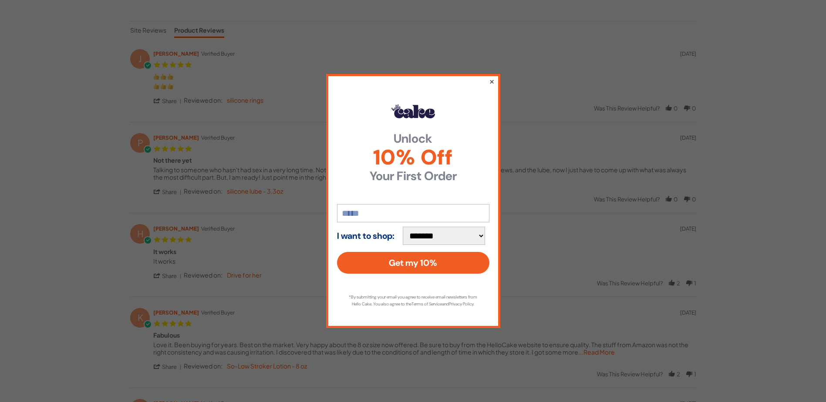
click at [494, 77] on button "×" at bounding box center [492, 81] width 6 height 10
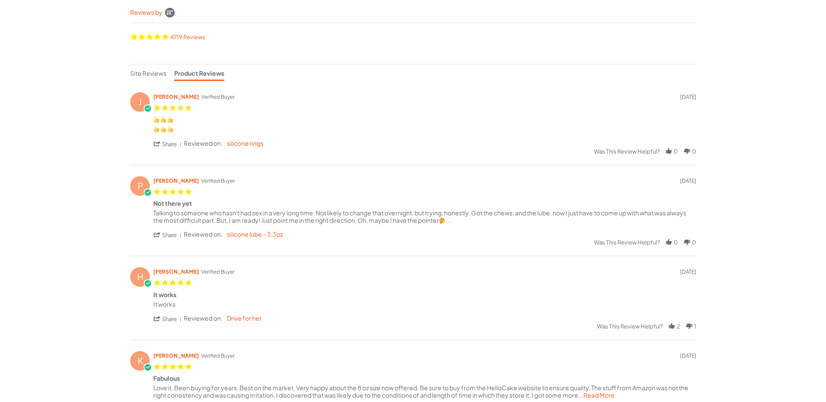
scroll to position [0, 0]
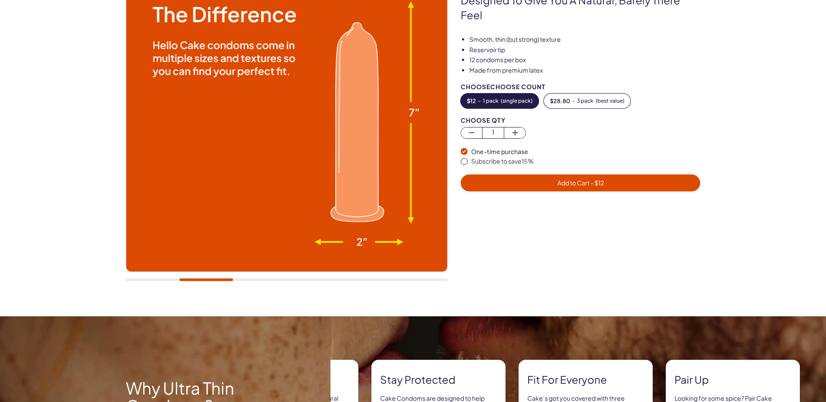
scroll to position [131, 0]
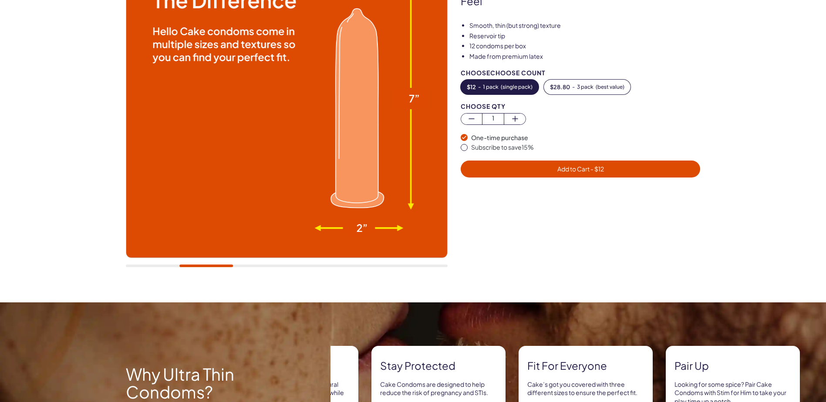
click at [362, 266] on div at bounding box center [287, 266] width 322 height 3
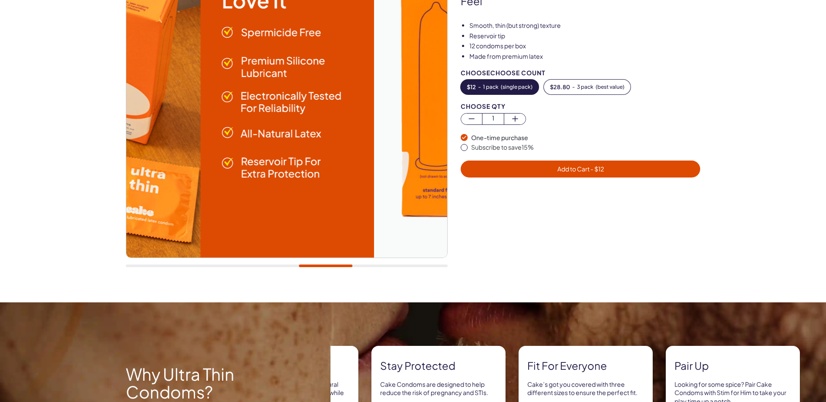
click at [324, 267] on div at bounding box center [326, 266] width 54 height 3
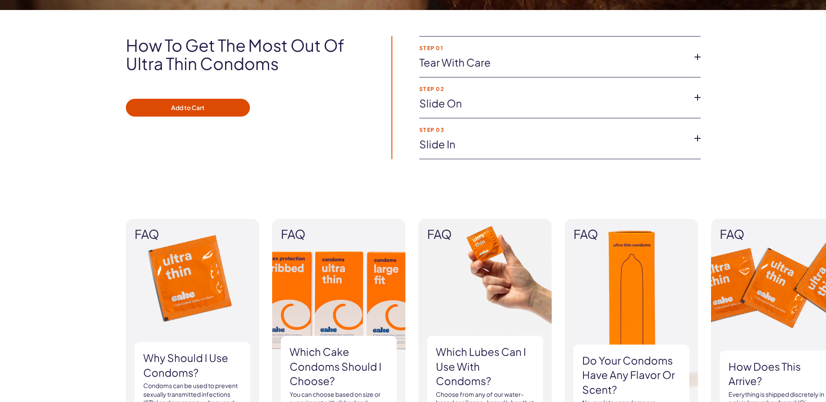
scroll to position [610, 0]
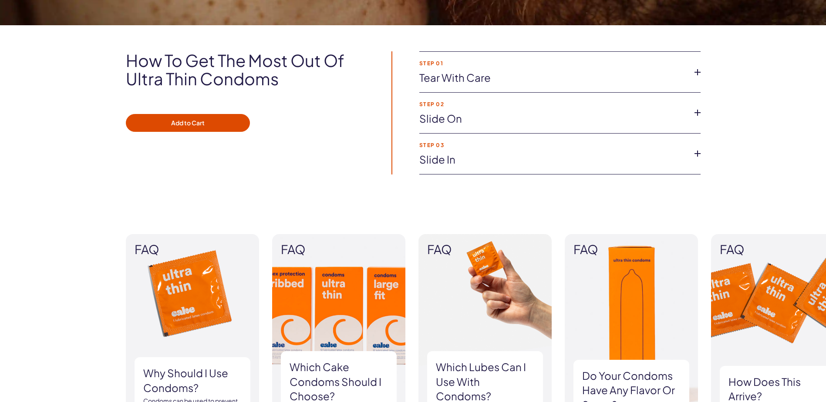
click at [503, 169] on li "Step 03 Slide in Add lube before entering, not only is it safe but it makes eve…" at bounding box center [559, 154] width 281 height 41
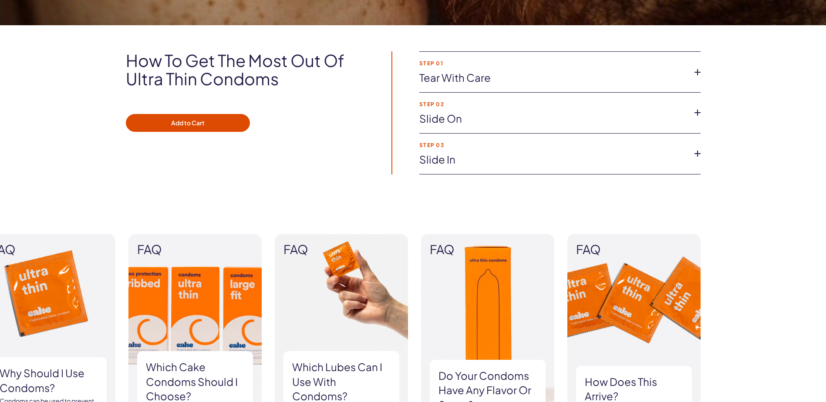
click at [504, 163] on link "Slide in" at bounding box center [552, 159] width 267 height 15
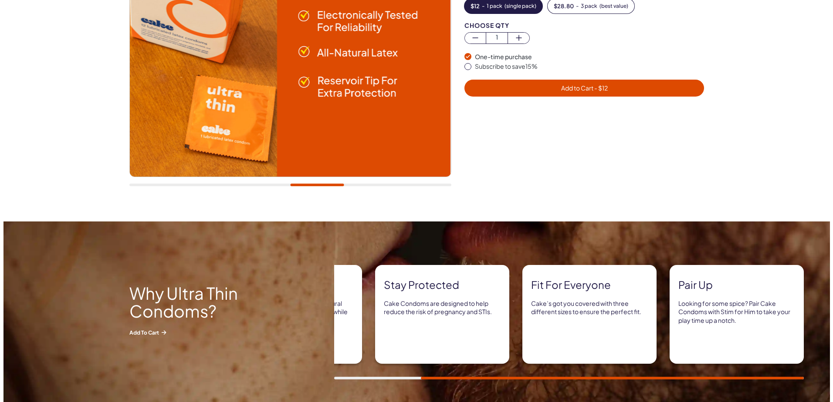
scroll to position [44, 0]
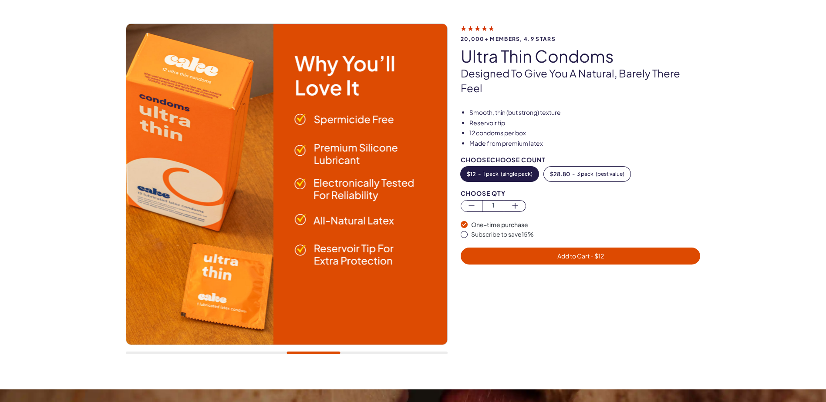
click at [577, 256] on span "Add to Cart - $ 12" at bounding box center [580, 256] width 47 height 8
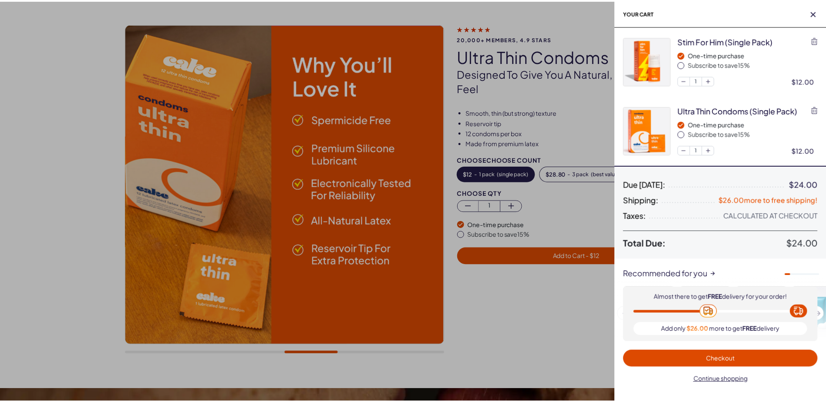
scroll to position [0, 0]
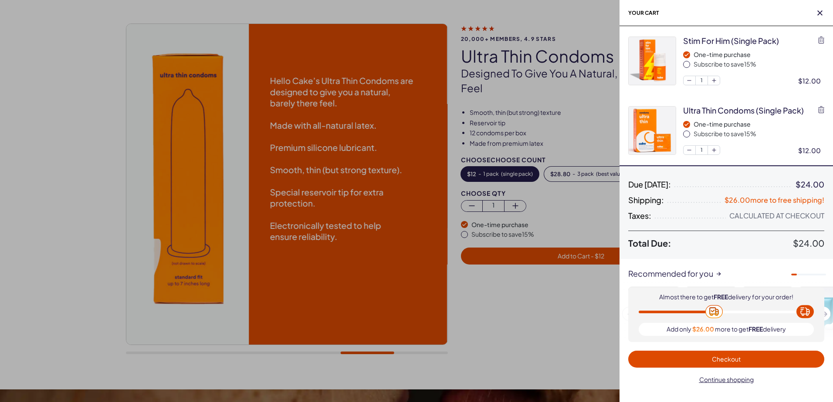
click at [819, 12] on icon "button" at bounding box center [819, 12] width 5 height 5
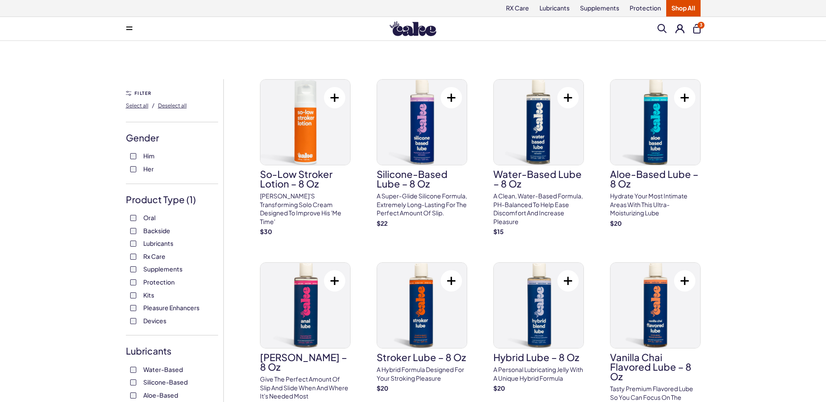
click at [334, 101] on button at bounding box center [334, 97] width 21 height 21
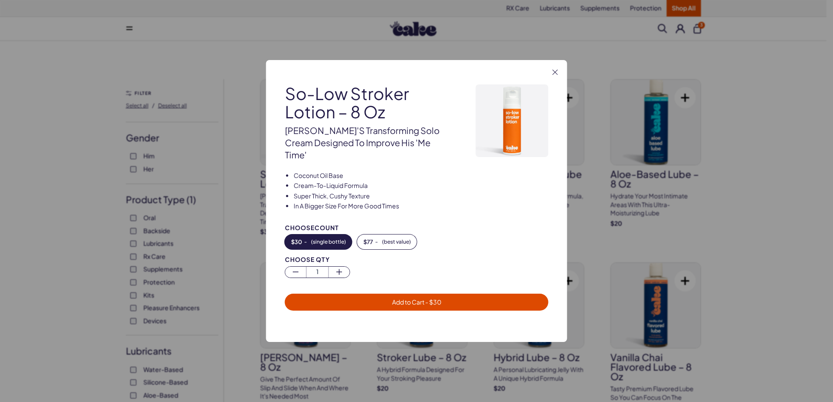
click at [454, 299] on span "Add to Cart - $ 30" at bounding box center [416, 302] width 253 height 10
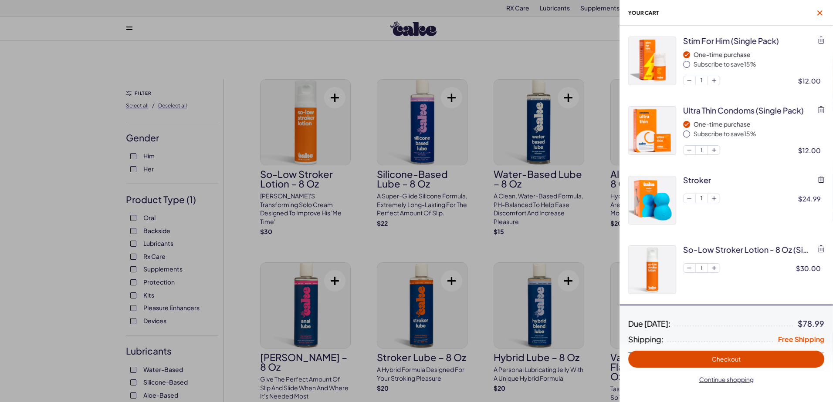
click at [819, 13] on icon "button" at bounding box center [819, 12] width 5 height 5
